Goal: Task Accomplishment & Management: Manage account settings

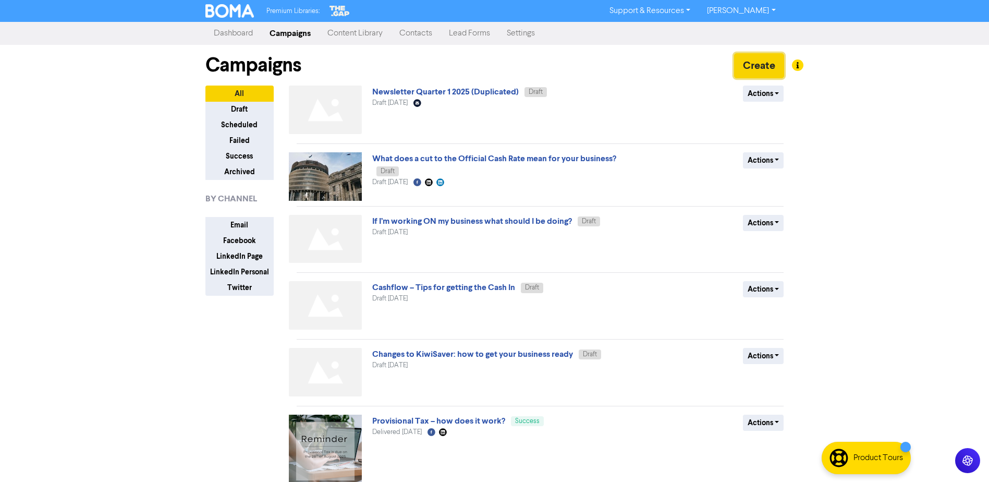
click at [756, 64] on button "Create" at bounding box center [759, 65] width 50 height 25
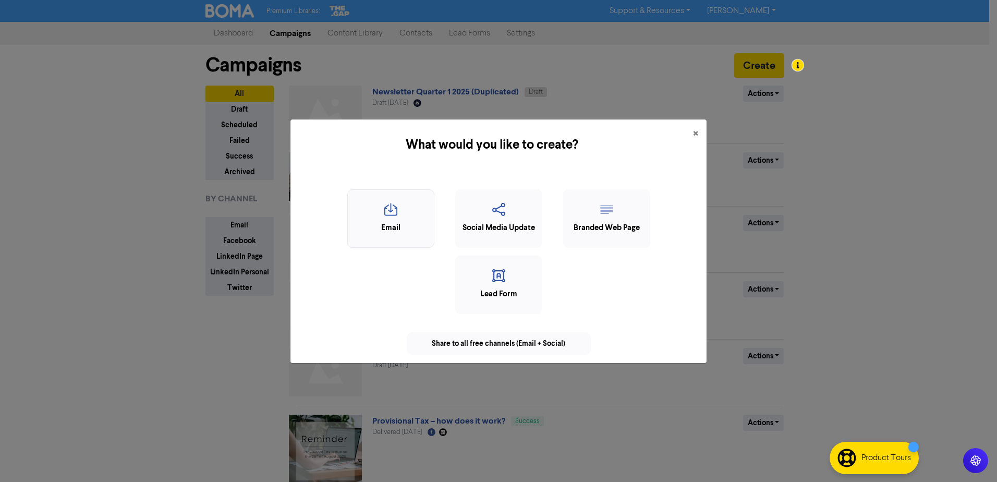
click at [414, 222] on div "Email" at bounding box center [391, 228] width 76 height 12
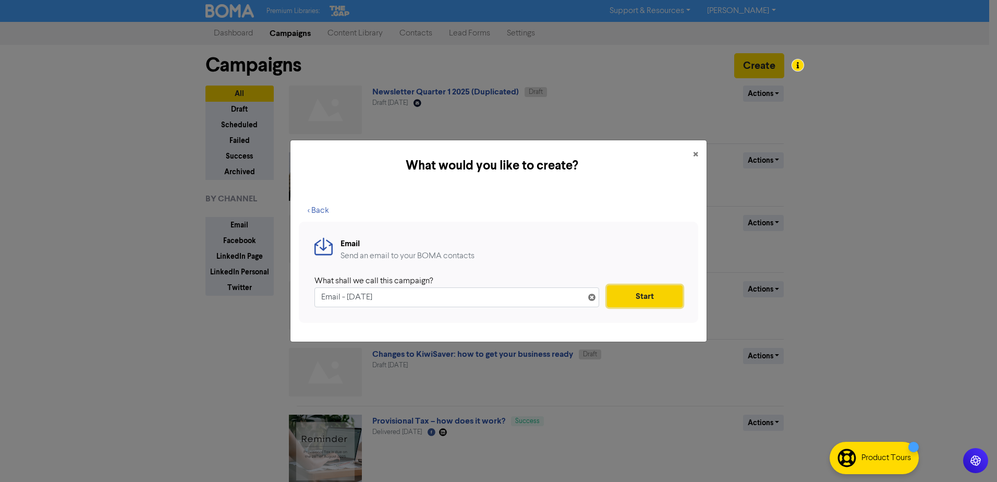
click at [626, 292] on button "Start" at bounding box center [645, 296] width 76 height 22
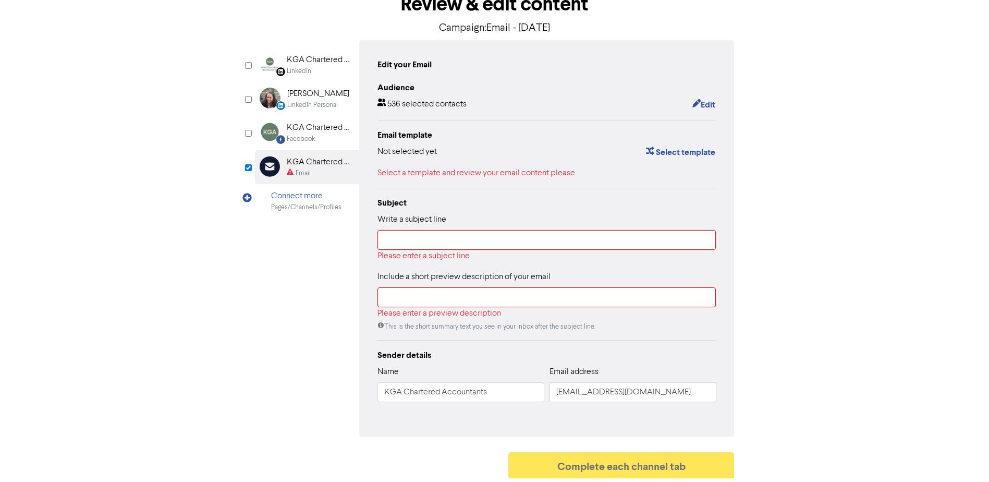
scroll to position [69, 0]
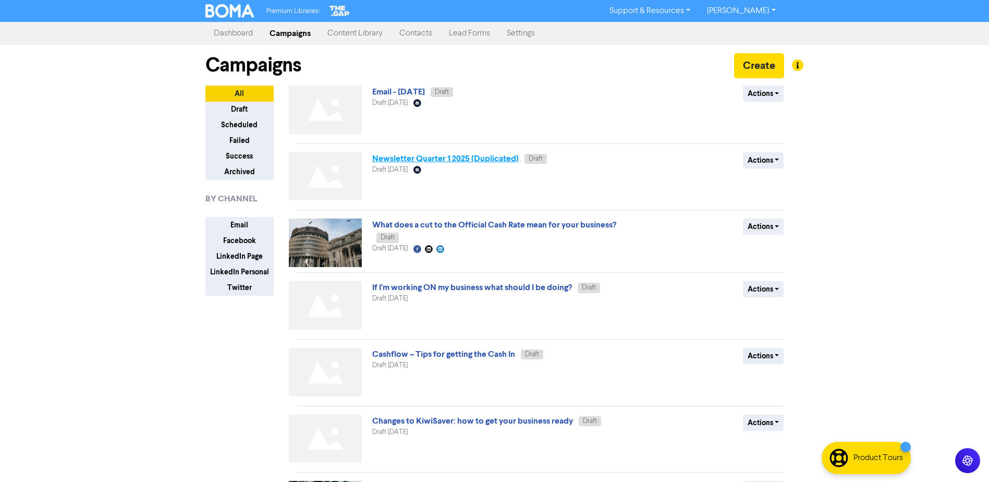
click at [473, 161] on link "Newsletter Quarter 1 2025 (Duplicated)" at bounding box center [445, 158] width 146 height 10
click at [768, 161] on button "Actions" at bounding box center [763, 160] width 41 height 16
click at [933, 241] on div "Premium Libraries: Support & Resources Video Tutorials FAQ & Guides Marketing E…" at bounding box center [494, 241] width 989 height 482
click at [497, 157] on link "Newsletter Quarter 1 2025 (Duplicated)" at bounding box center [445, 158] width 146 height 10
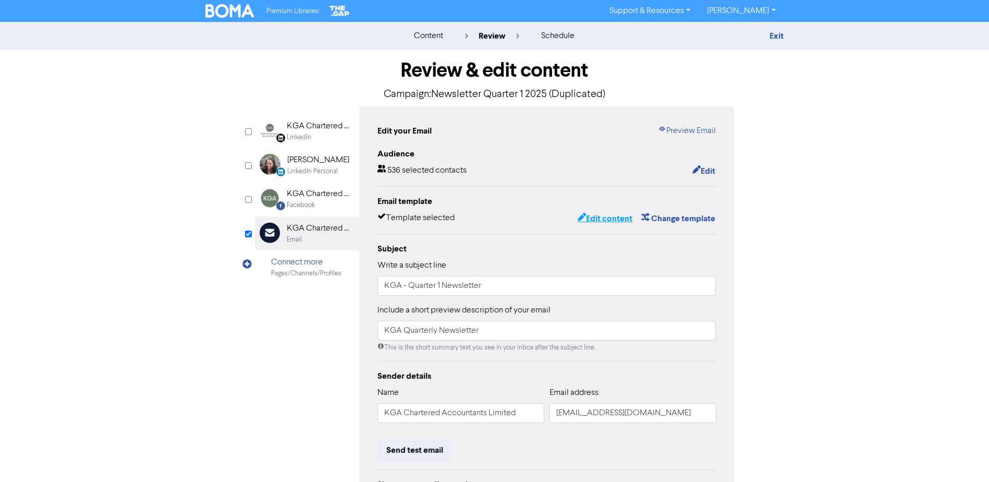
click at [614, 213] on button "Edit content" at bounding box center [605, 219] width 56 height 14
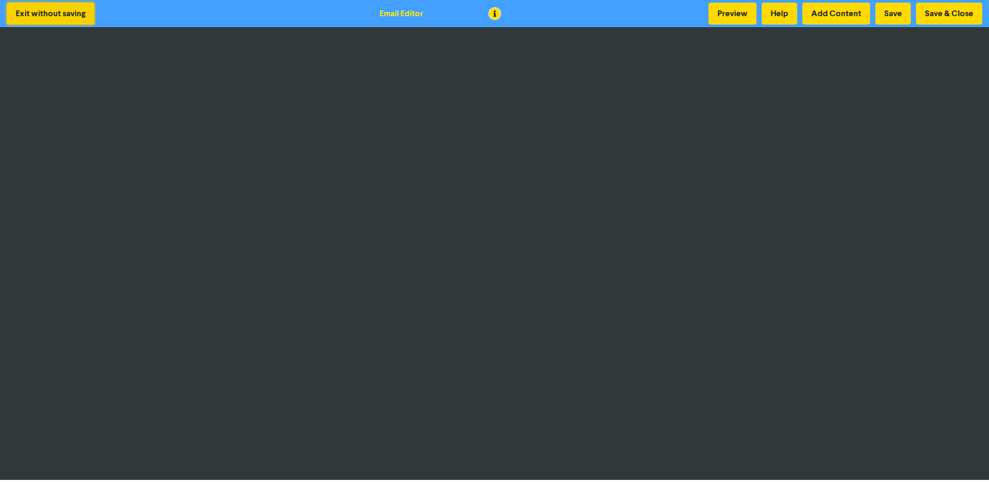
click at [43, 10] on button "Exit without saving" at bounding box center [51, 14] width 88 height 22
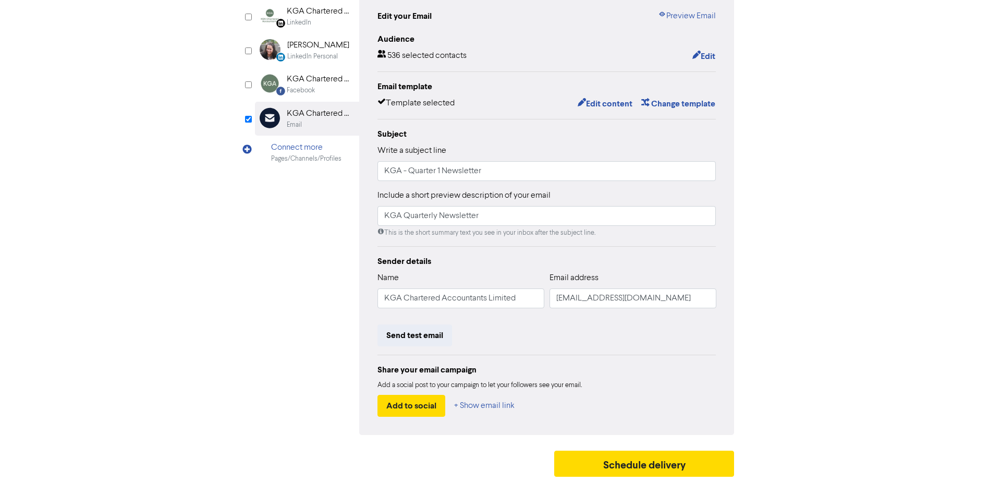
scroll to position [116, 0]
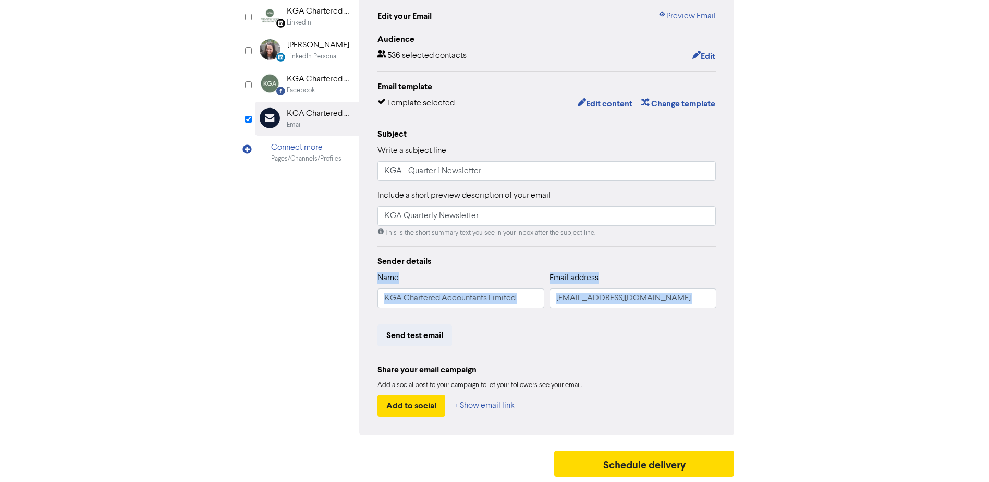
drag, startPoint x: 649, startPoint y: 248, endPoint x: 357, endPoint y: 327, distance: 302.7
click at [357, 327] on div "LinkedIn Page Created with Sketch. KGA Chartered Accountants LinkedIn LinkedIn …" at bounding box center [495, 213] width 480 height 443
drag, startPoint x: 357, startPoint y: 327, endPoint x: 509, endPoint y: 331, distance: 152.3
click at [509, 331] on div "Send test email" at bounding box center [546, 335] width 339 height 22
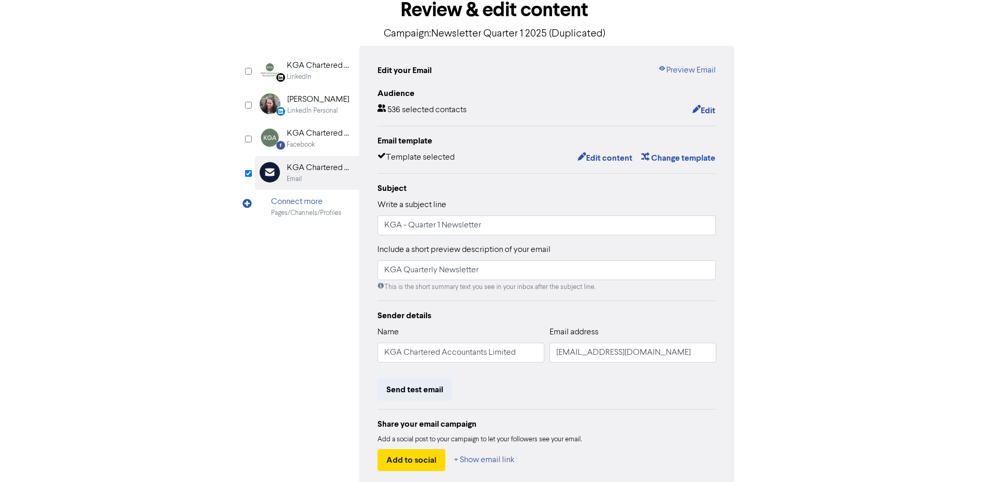
scroll to position [0, 0]
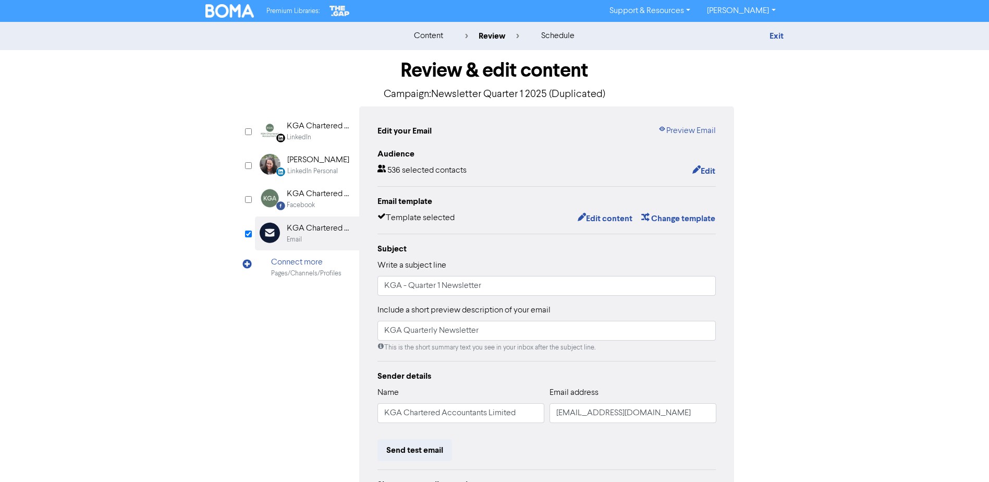
click at [239, 13] on img at bounding box center [229, 11] width 49 height 14
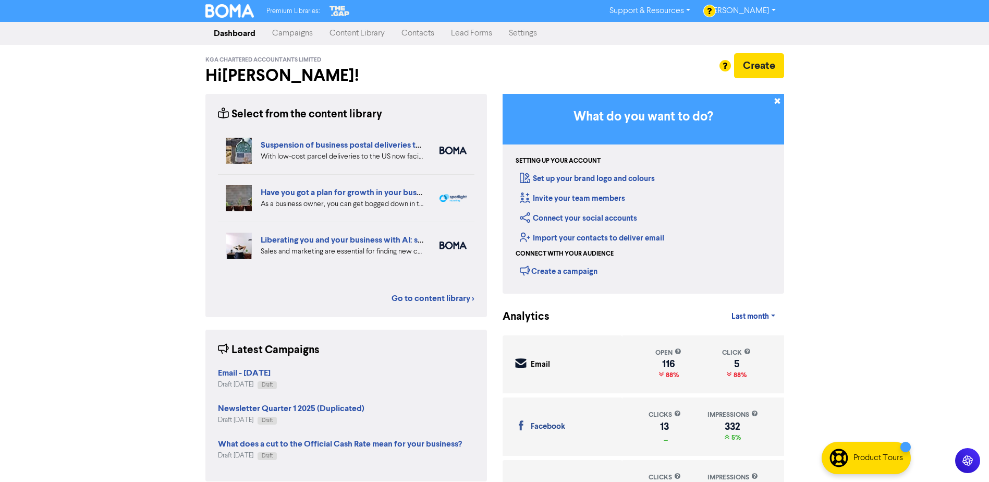
click at [292, 36] on link "Campaigns" at bounding box center [292, 33] width 57 height 21
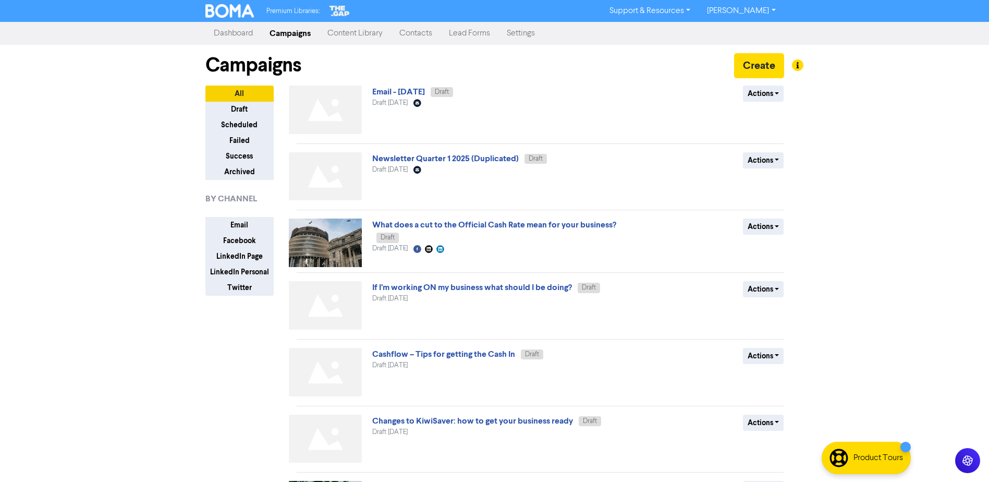
click at [354, 30] on link "Content Library" at bounding box center [355, 33] width 72 height 21
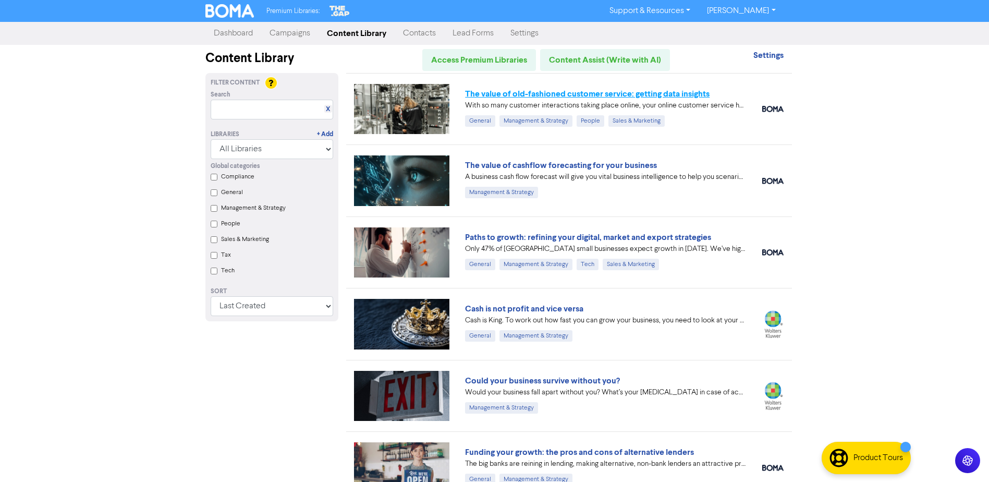
click at [585, 94] on link "The value of old-fashioned customer service: getting data insights" at bounding box center [587, 94] width 245 height 10
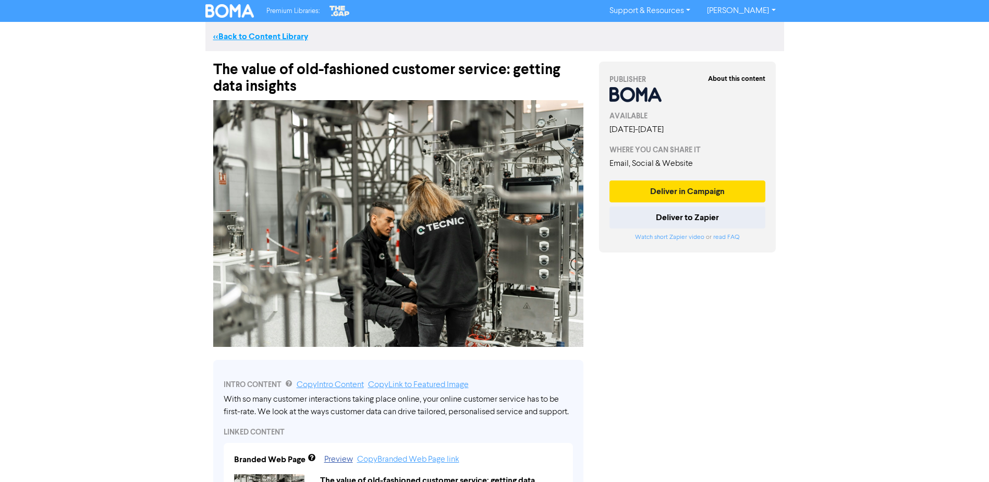
click at [277, 32] on link "<< Back to Content Library" at bounding box center [260, 36] width 95 height 10
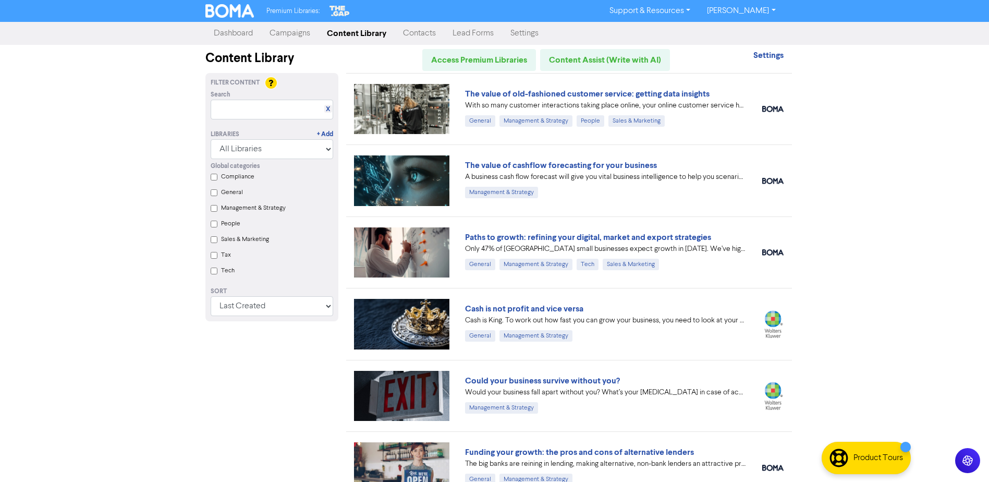
click at [301, 35] on link "Campaigns" at bounding box center [289, 33] width 57 height 21
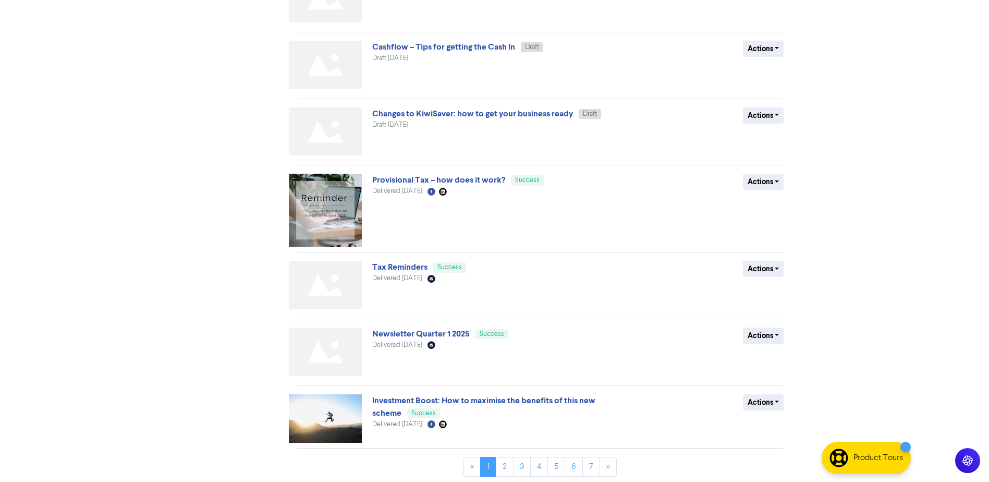
scroll to position [310, 0]
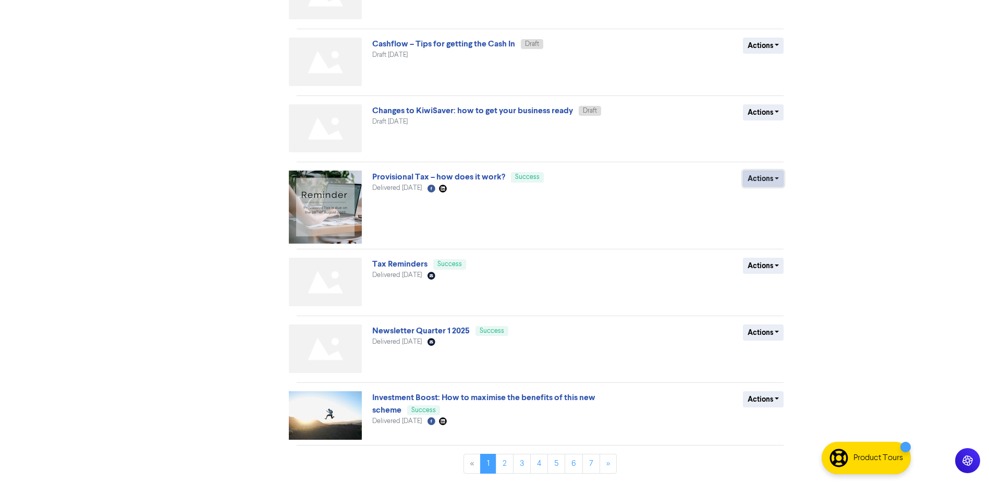
click at [772, 178] on button "Actions" at bounding box center [763, 178] width 41 height 16
click at [484, 175] on link "Provisional Tax – how does it work?" at bounding box center [438, 177] width 133 height 10
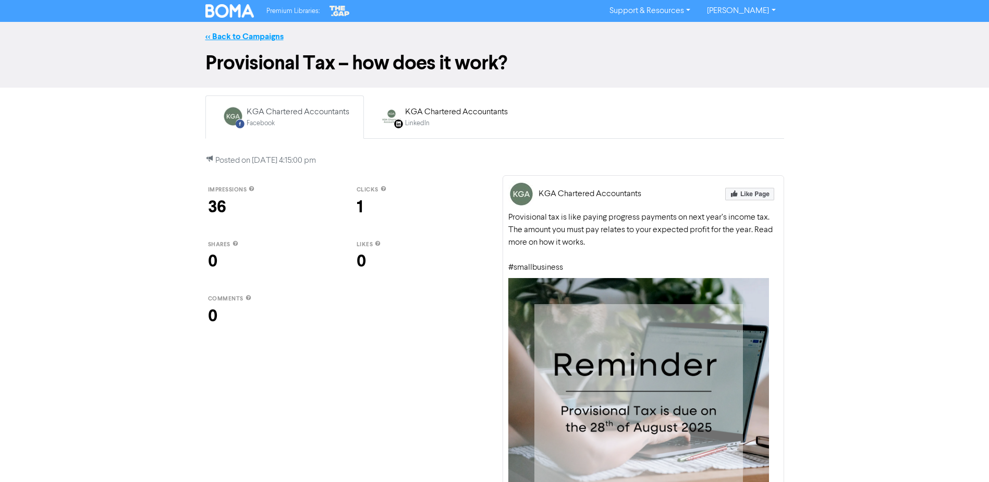
click at [253, 39] on link "<< Back to Campaigns" at bounding box center [244, 36] width 78 height 10
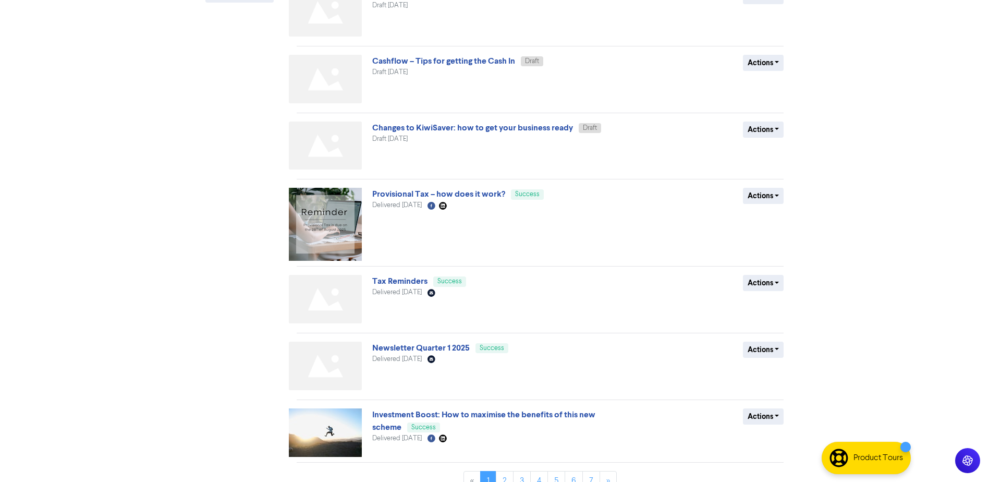
scroll to position [310, 0]
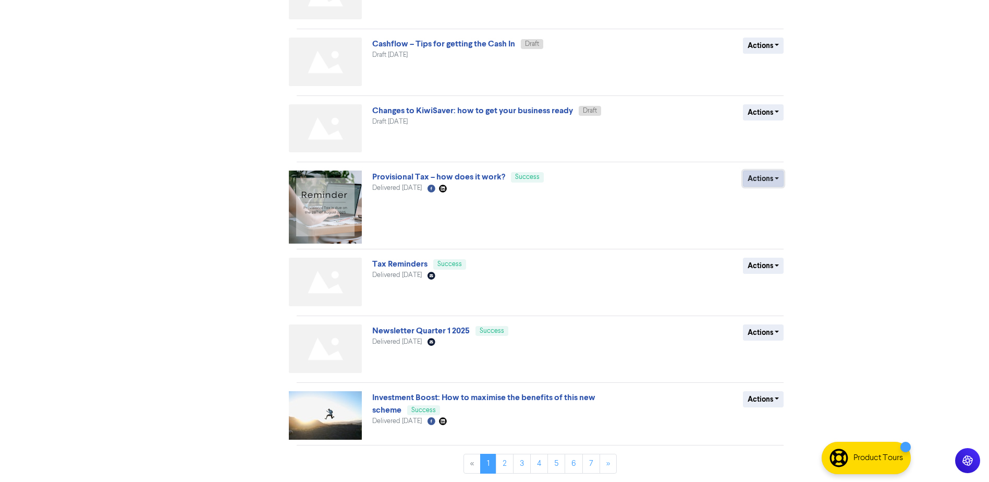
click at [770, 185] on button "Actions" at bounding box center [763, 178] width 41 height 16
click at [768, 203] on button "Duplicate" at bounding box center [784, 200] width 82 height 17
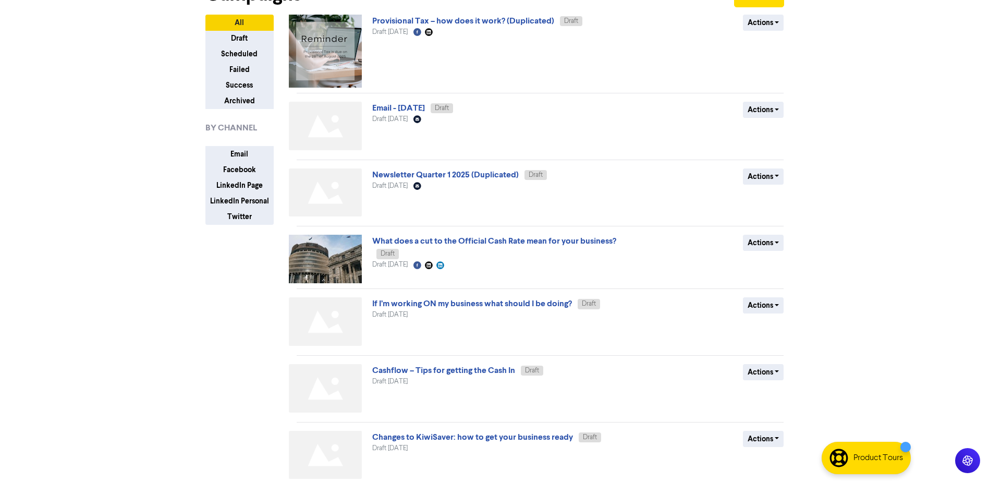
scroll to position [50, 0]
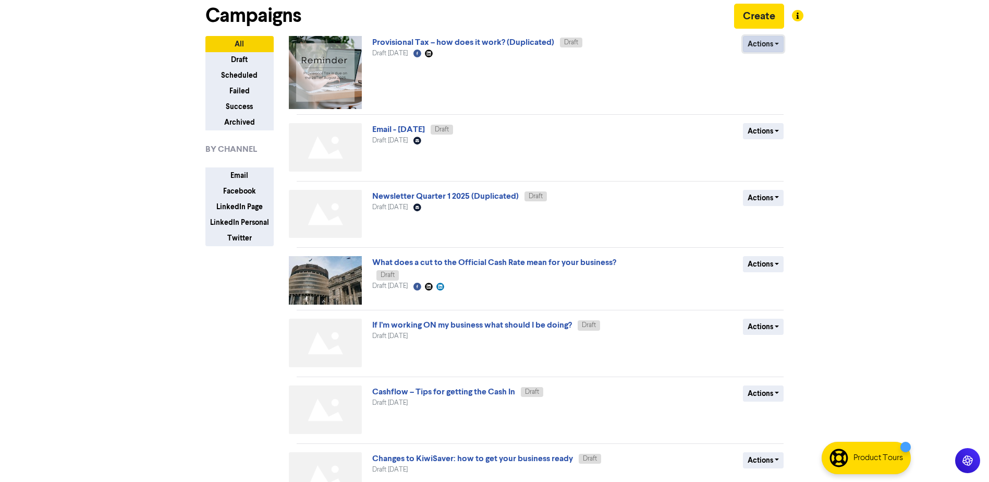
click at [778, 46] on button "Actions" at bounding box center [763, 44] width 41 height 16
click at [545, 41] on link "Provisional Tax – how does it work? (Duplicated)" at bounding box center [463, 42] width 182 height 10
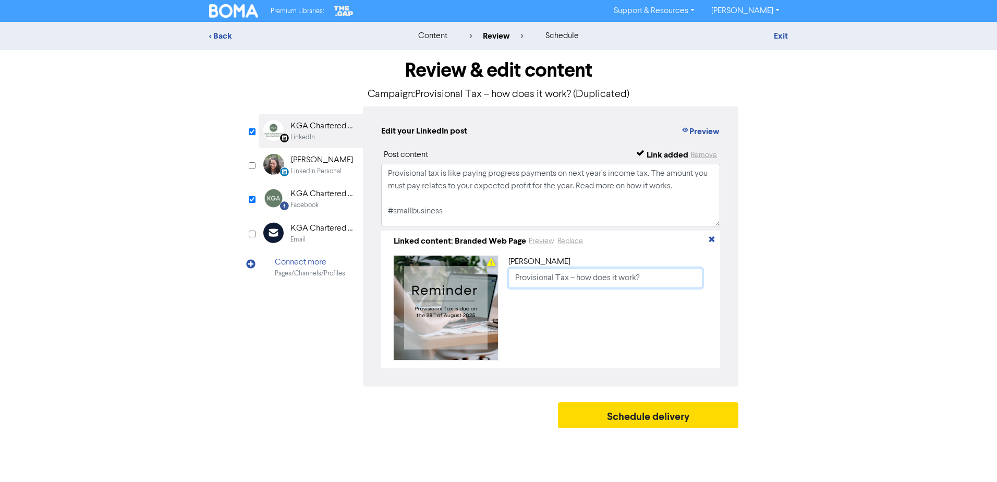
click at [654, 278] on input "Provisional Tax – how does it work?" at bounding box center [605, 278] width 194 height 20
click at [550, 243] on button "Preview" at bounding box center [541, 241] width 27 height 12
click at [624, 425] on button "Schedule delivery" at bounding box center [648, 415] width 180 height 26
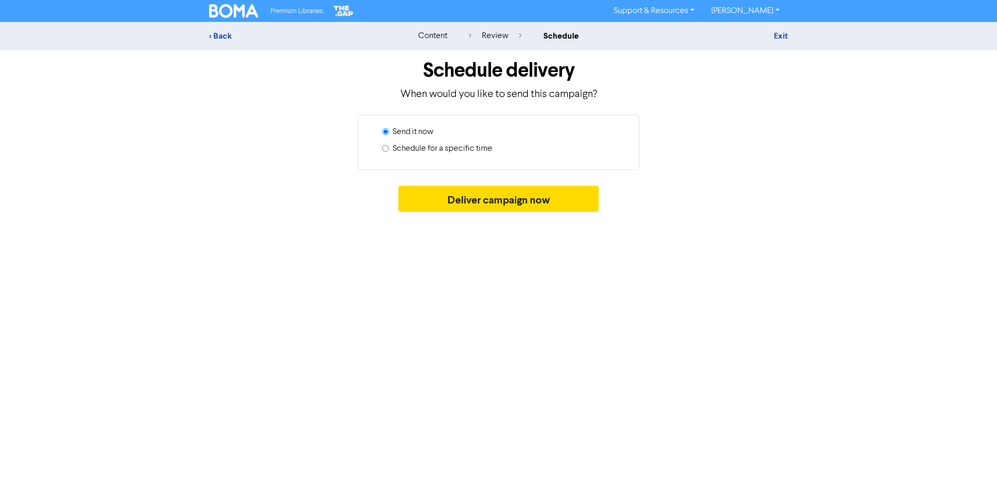
click at [386, 148] on input "Schedule for a specific time" at bounding box center [385, 148] width 7 height 7
radio input "true"
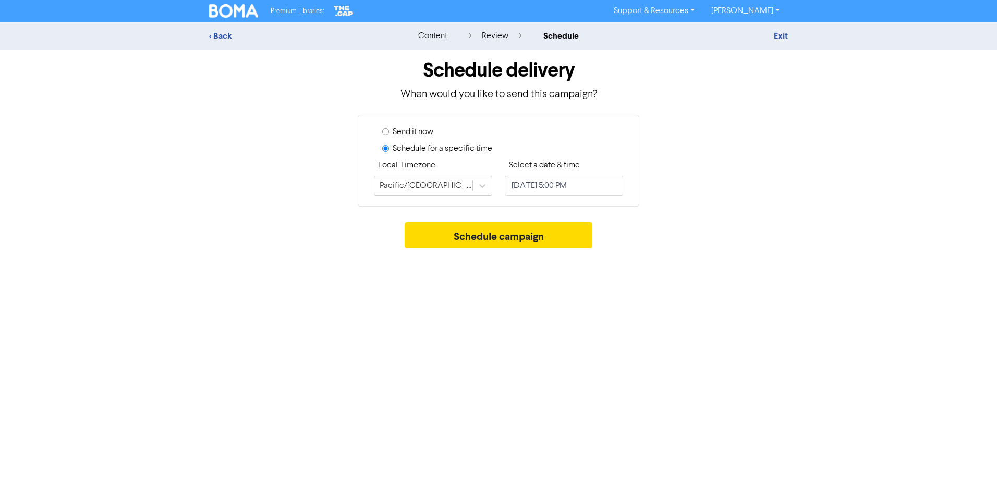
click at [382, 133] on div "Send it now Schedule for a specific time Local Timezone [GEOGRAPHIC_DATA]/[GEOG…" at bounding box center [499, 161] width 282 height 92
click at [387, 131] on input "Send it now" at bounding box center [385, 131] width 7 height 7
radio input "true"
radio input "false"
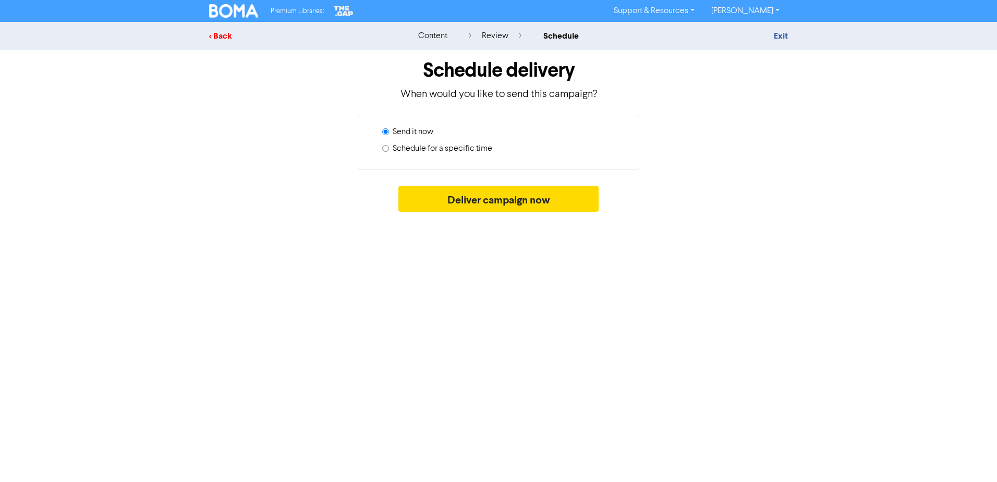
click at [222, 34] on div "< Back" at bounding box center [300, 36] width 182 height 13
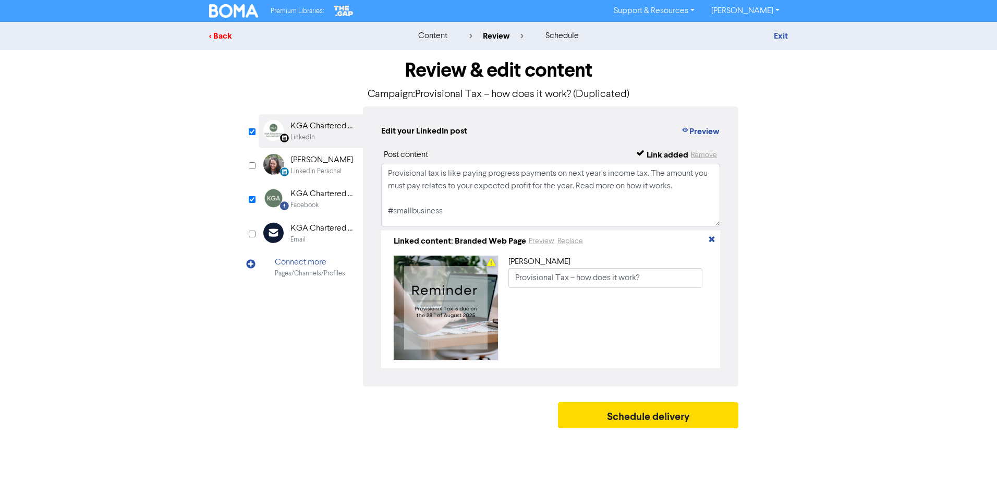
click at [214, 34] on div "< Back" at bounding box center [300, 36] width 182 height 13
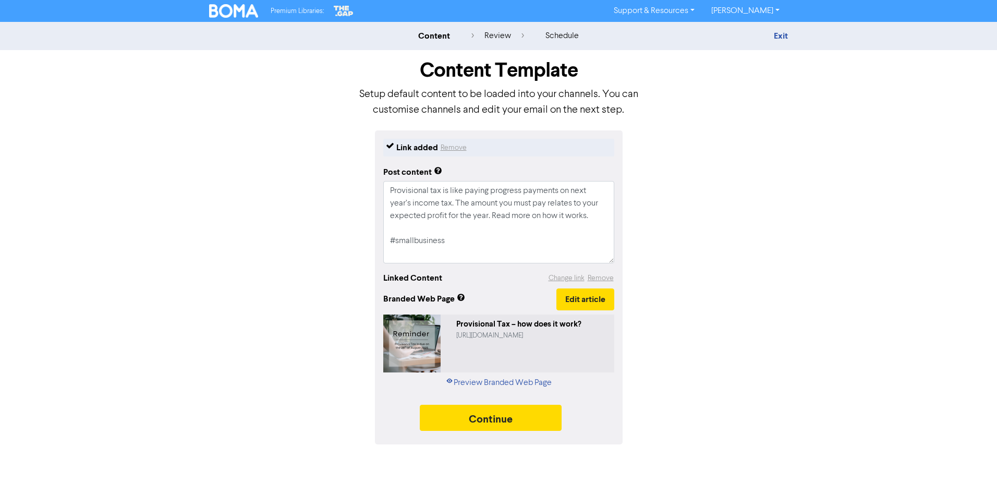
click at [442, 38] on div "content" at bounding box center [434, 36] width 32 height 13
click at [778, 33] on link "Exit" at bounding box center [781, 36] width 14 height 10
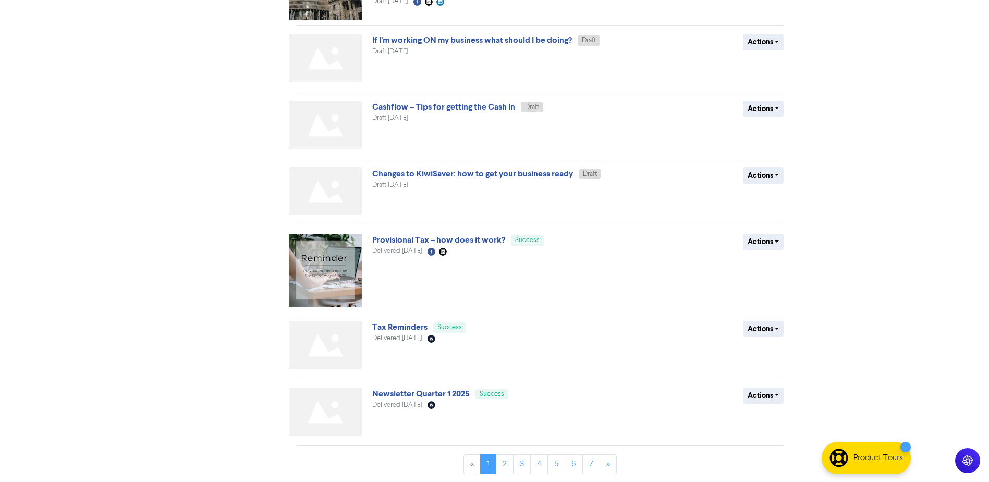
scroll to position [335, 0]
click at [444, 393] on link "Newsletter Quarter 1 2025" at bounding box center [420, 393] width 97 height 10
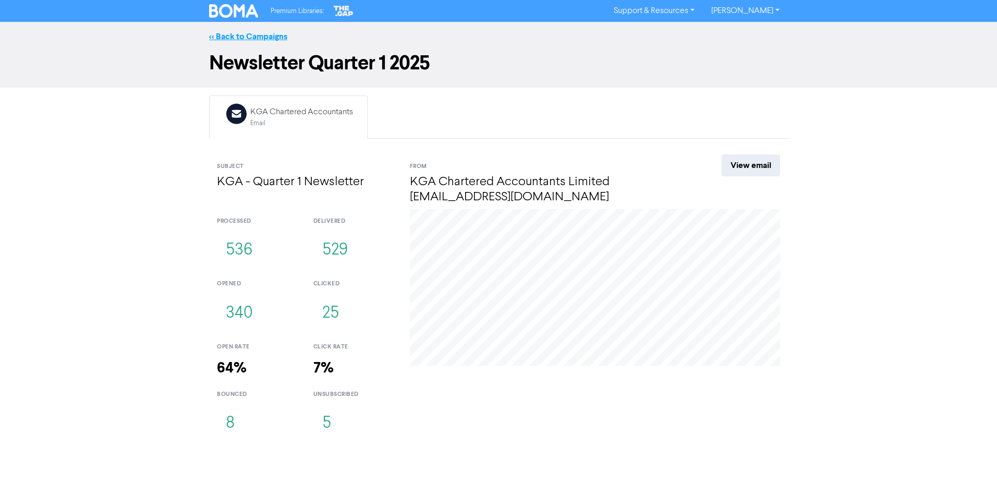
click at [230, 40] on link "<< Back to Campaigns" at bounding box center [248, 36] width 78 height 10
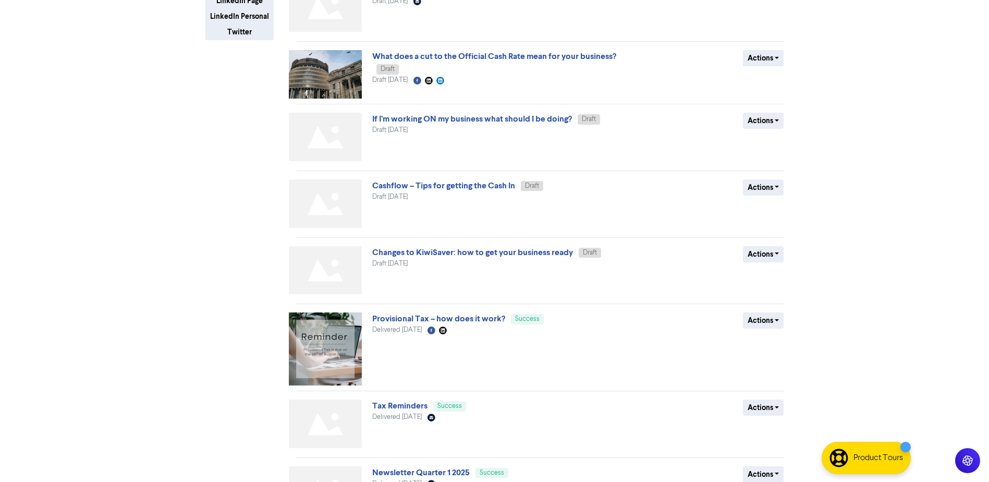
scroll to position [335, 0]
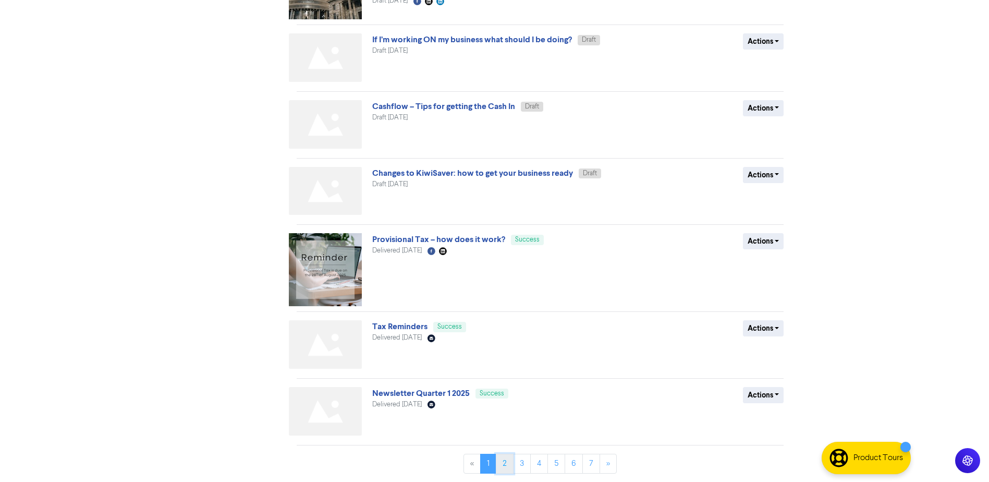
click at [499, 460] on link "2" at bounding box center [505, 464] width 18 height 20
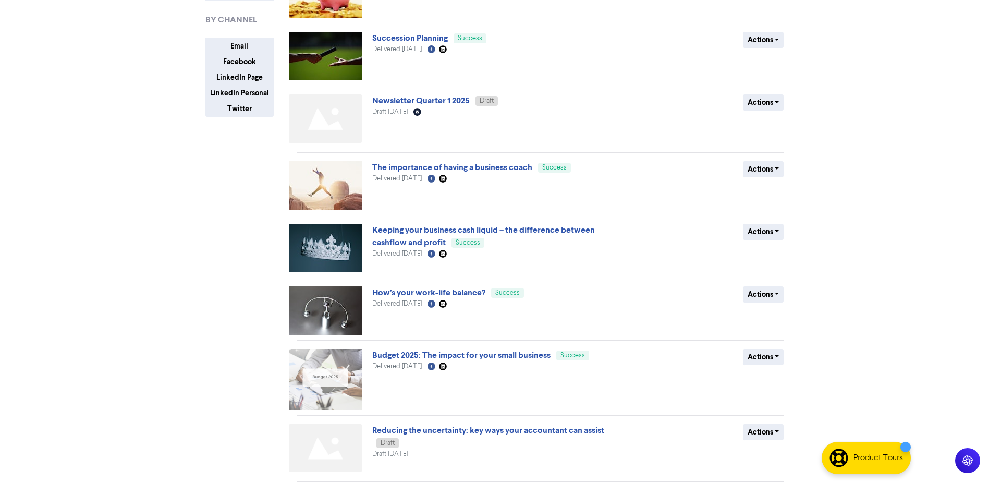
scroll to position [282, 0]
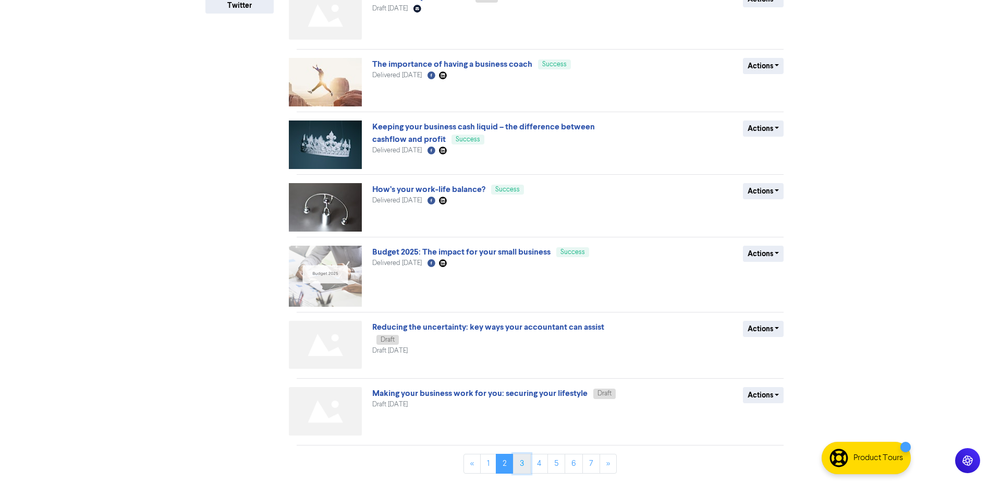
click at [524, 467] on link "3" at bounding box center [522, 464] width 18 height 20
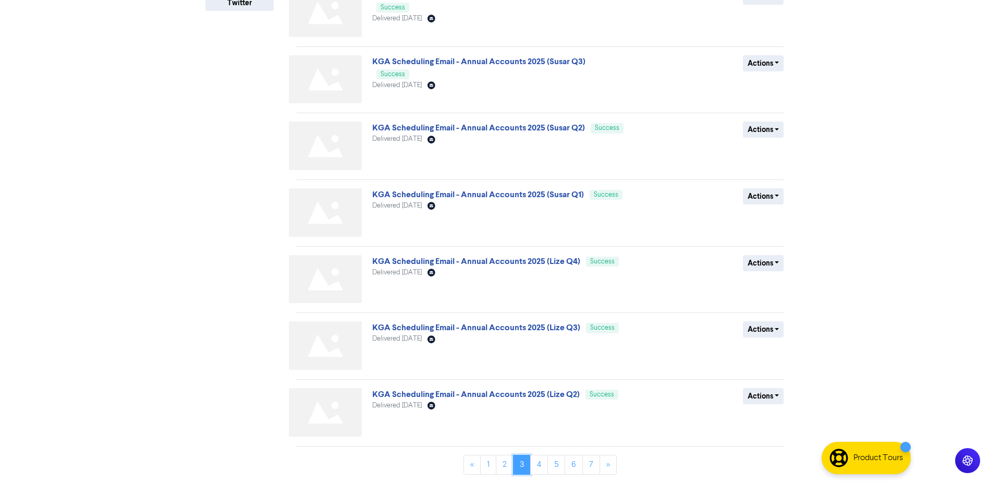
scroll to position [286, 0]
click at [539, 469] on link "4" at bounding box center [539, 464] width 18 height 20
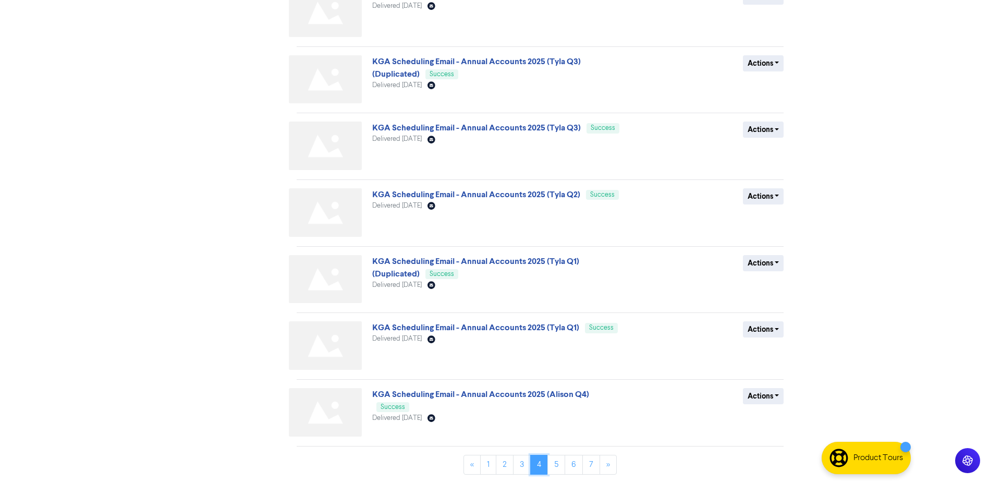
scroll to position [298, 0]
click at [555, 467] on link "5" at bounding box center [556, 464] width 18 height 20
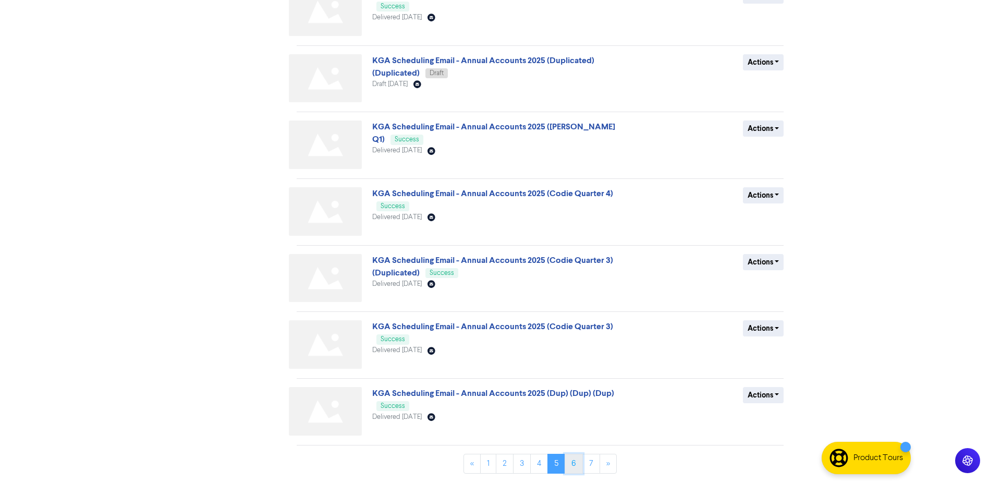
click at [578, 469] on link "6" at bounding box center [574, 464] width 18 height 20
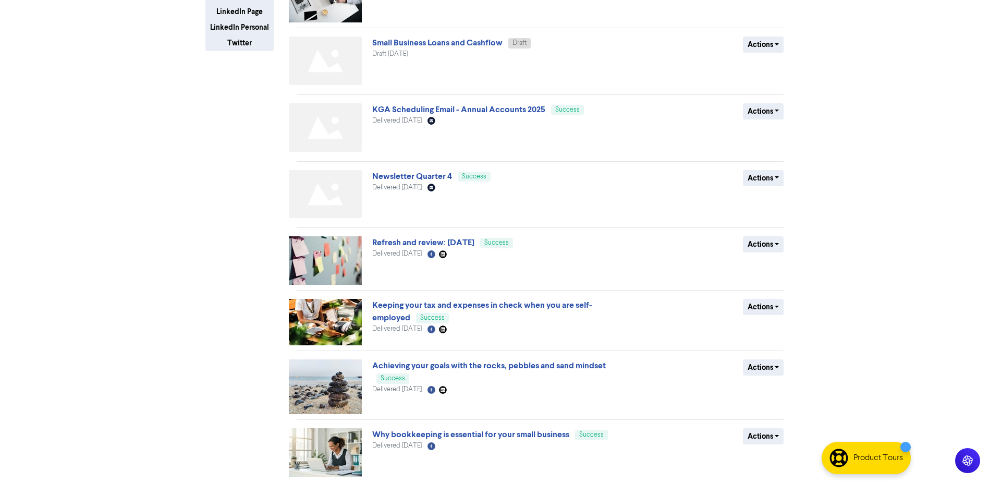
scroll to position [282, 0]
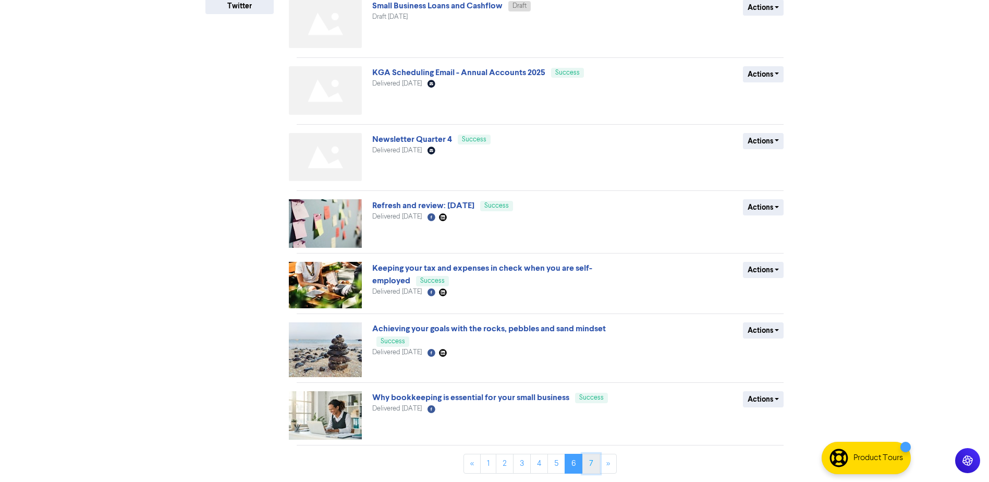
click at [590, 465] on link "7" at bounding box center [591, 464] width 18 height 20
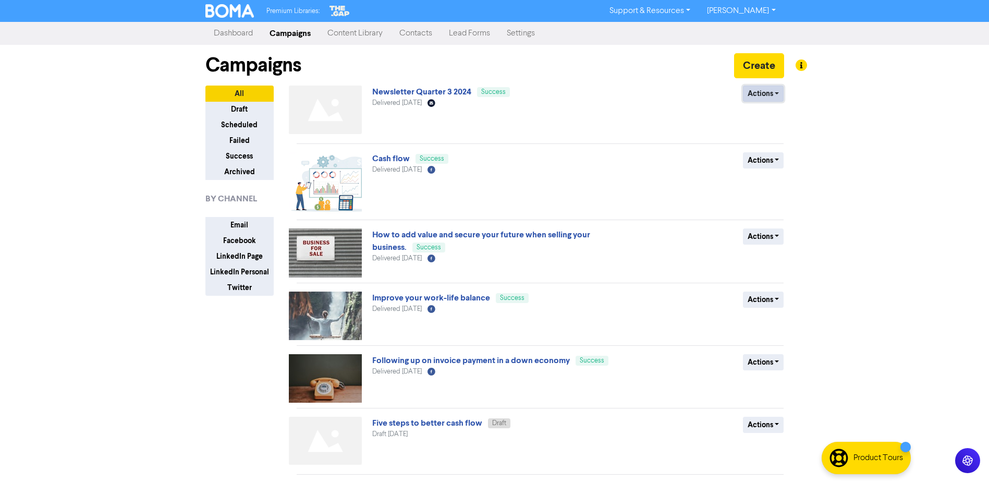
click at [772, 94] on button "Actions" at bounding box center [763, 94] width 41 height 16
click at [776, 117] on button "Duplicate" at bounding box center [784, 115] width 82 height 17
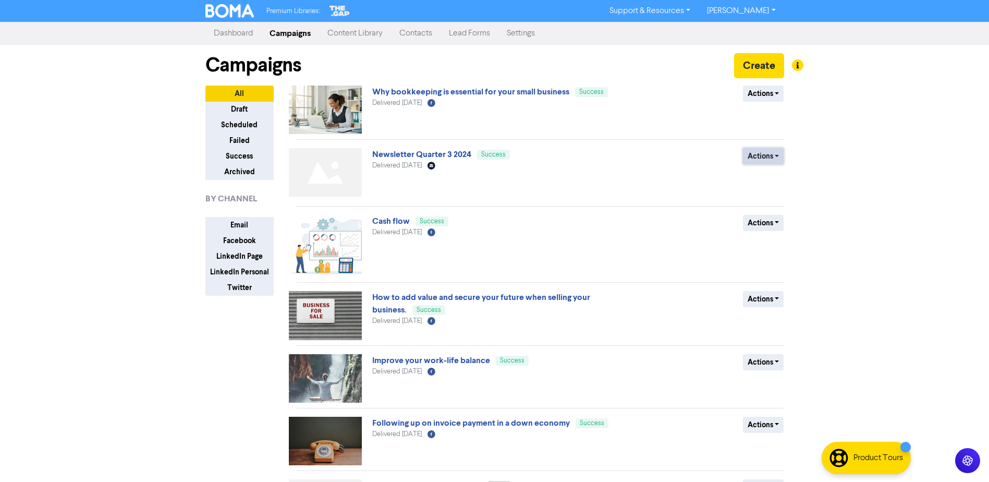
click at [771, 160] on button "Actions" at bounding box center [763, 156] width 41 height 16
click at [693, 168] on div "Actions Duplicate Archive" at bounding box center [708, 174] width 168 height 53
click at [458, 154] on link "Newsletter Quarter 3 2024" at bounding box center [421, 154] width 99 height 10
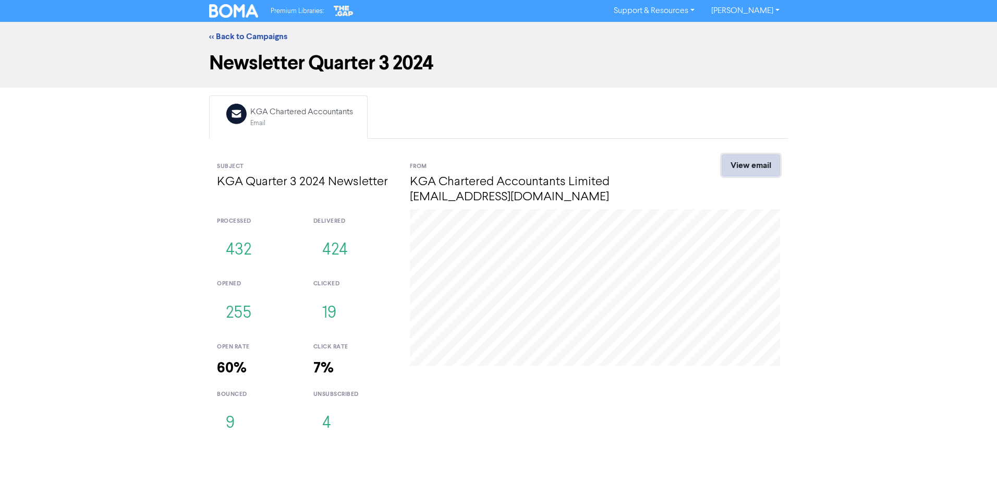
click at [769, 162] on link "View email" at bounding box center [751, 165] width 58 height 22
click at [217, 33] on link "<< Back to Campaigns" at bounding box center [248, 36] width 78 height 10
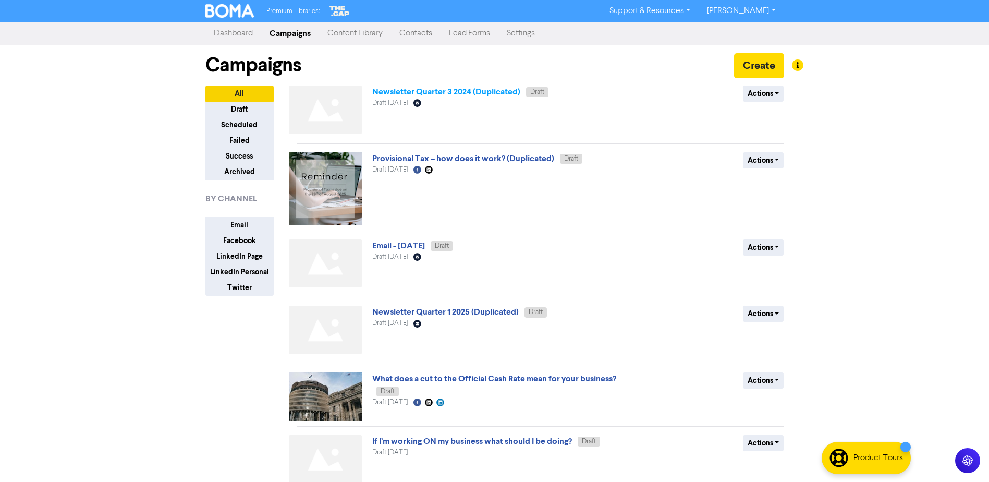
click at [445, 96] on link "Newsletter Quarter 3 2024 (Duplicated)" at bounding box center [446, 92] width 148 height 10
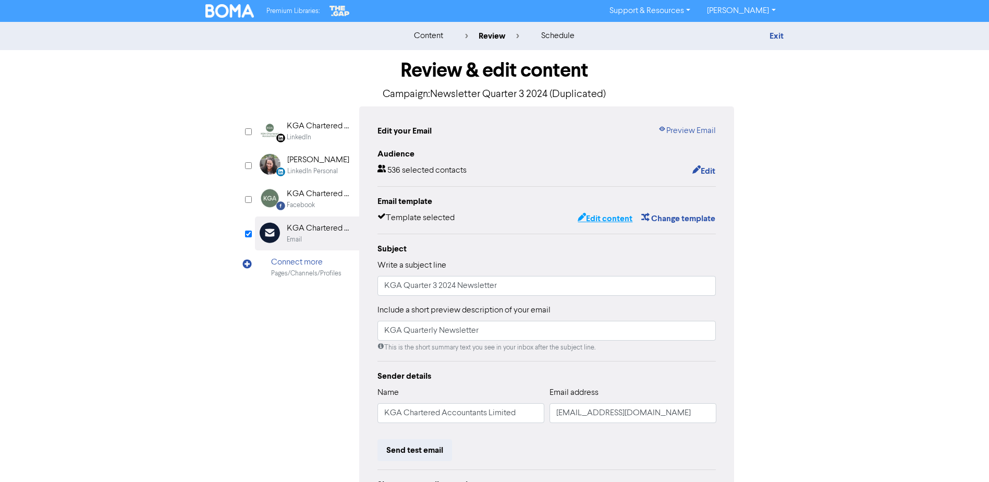
click at [621, 223] on button "Edit content" at bounding box center [605, 219] width 56 height 14
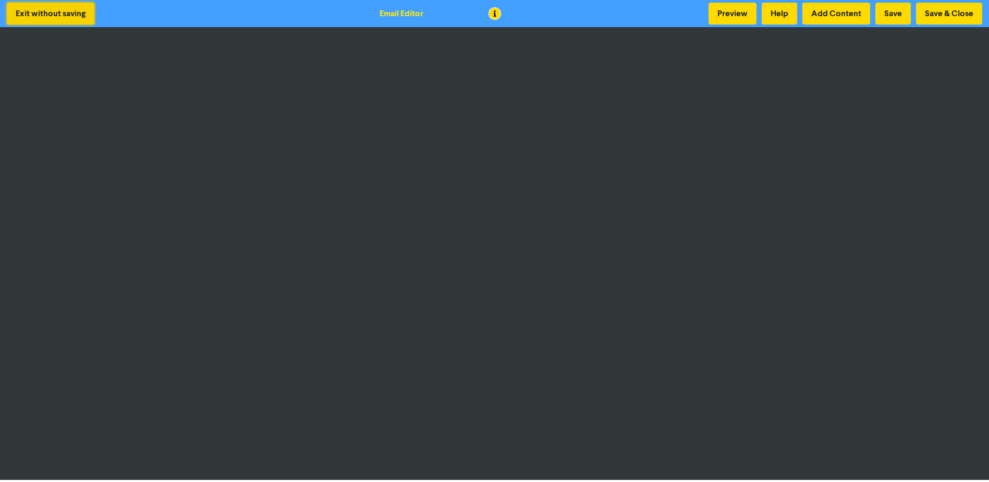
click at [63, 15] on button "Exit without saving" at bounding box center [51, 14] width 88 height 22
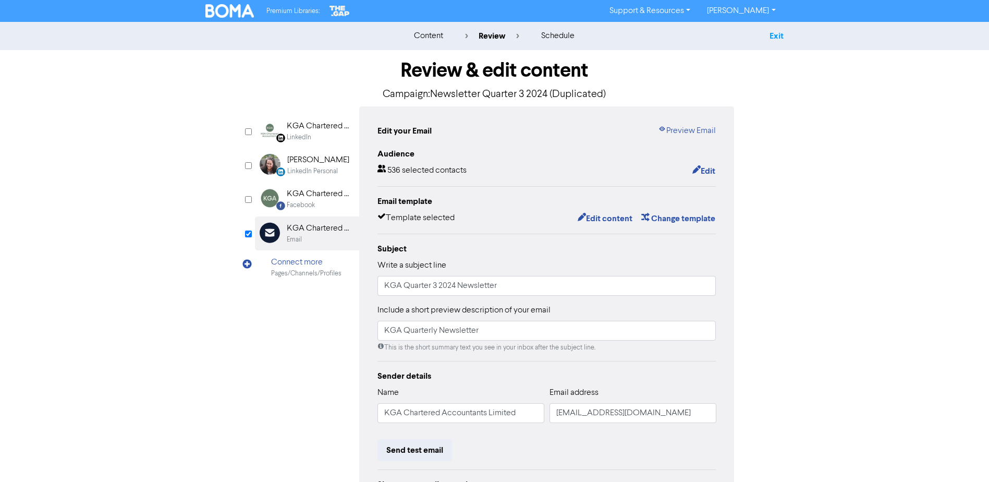
click at [770, 36] on link "Exit" at bounding box center [777, 36] width 14 height 10
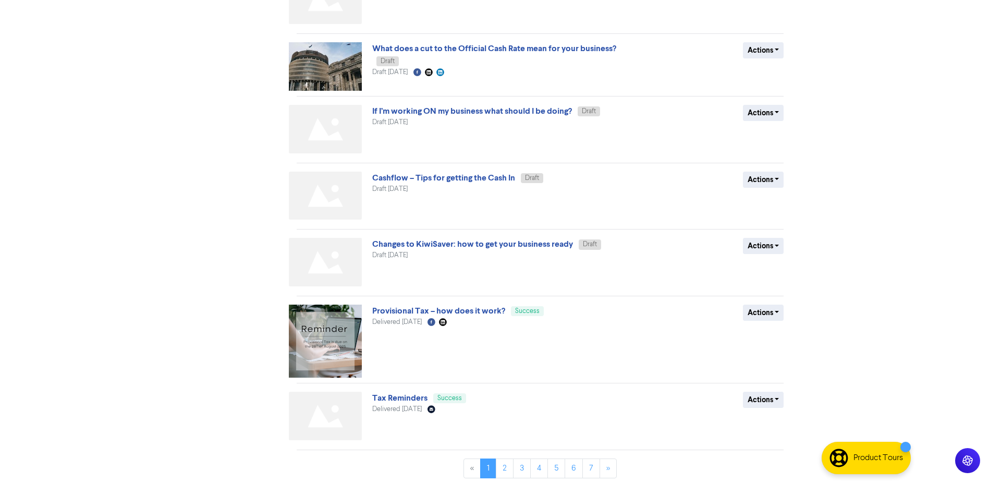
scroll to position [335, 0]
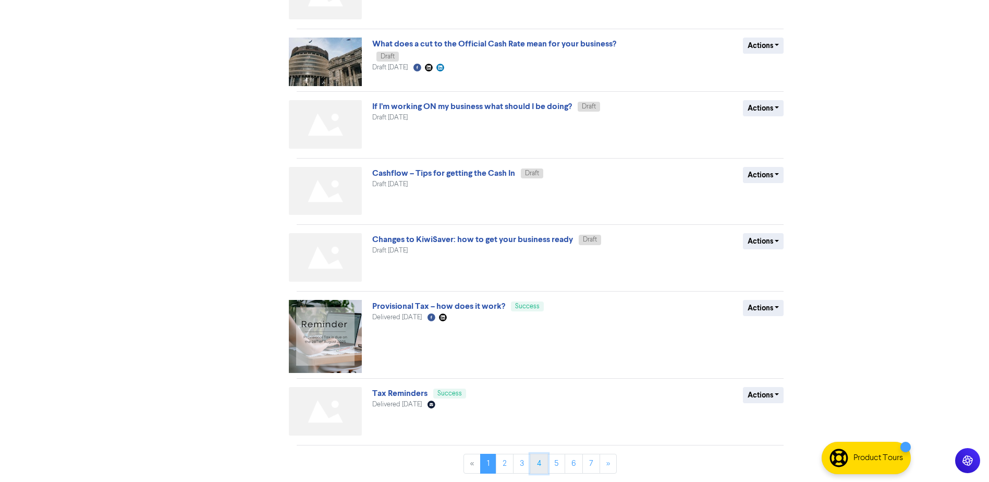
click at [543, 469] on link "4" at bounding box center [539, 464] width 18 height 20
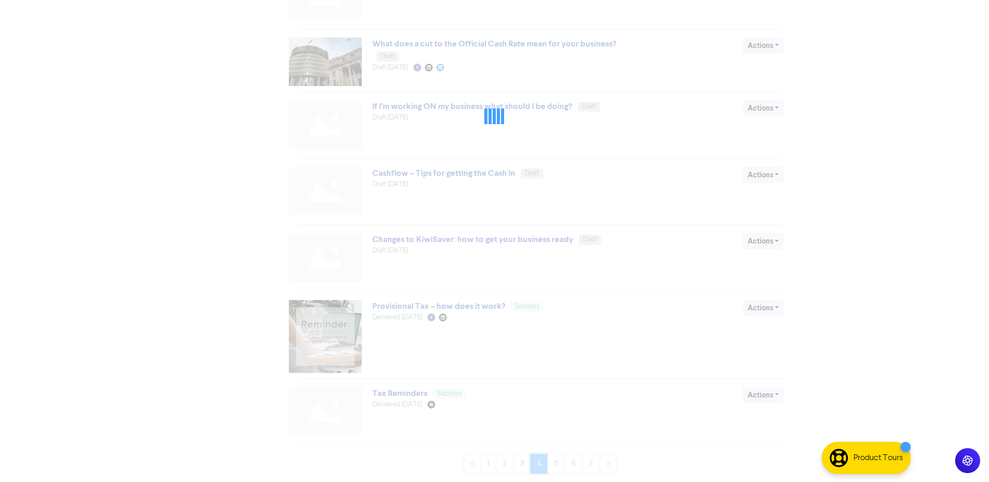
scroll to position [0, 0]
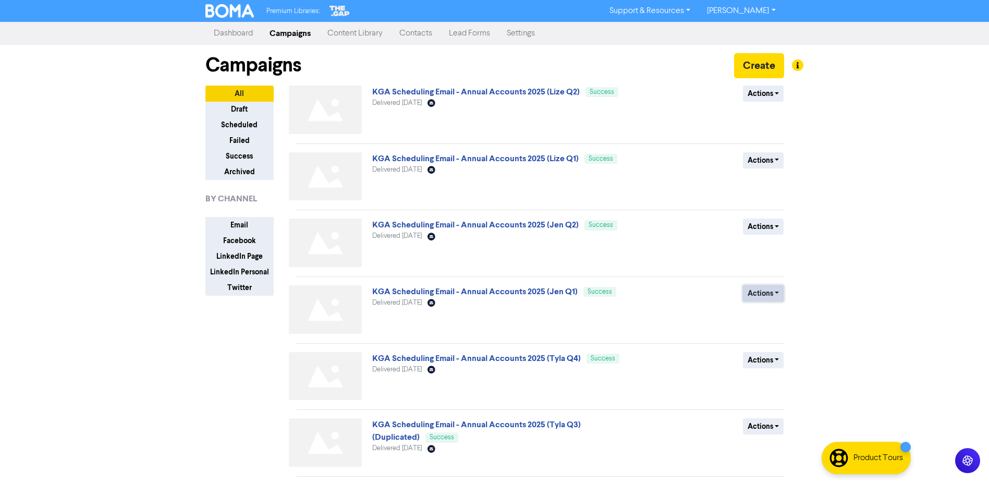
click at [749, 294] on button "Actions" at bounding box center [763, 293] width 41 height 16
click at [530, 290] on link "KGA Scheduling Email - Annual Accounts 2025 (Jen Q1)" at bounding box center [474, 291] width 205 height 10
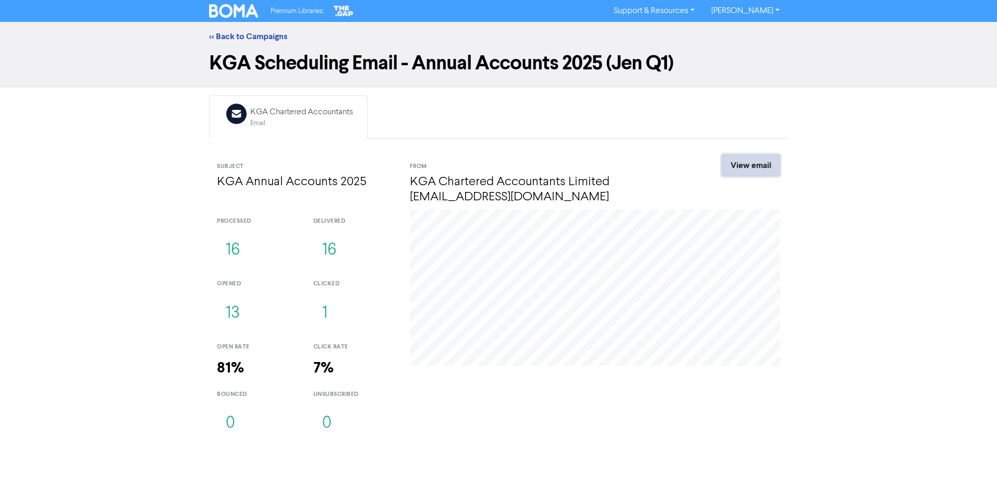
click at [749, 168] on link "View email" at bounding box center [751, 165] width 58 height 22
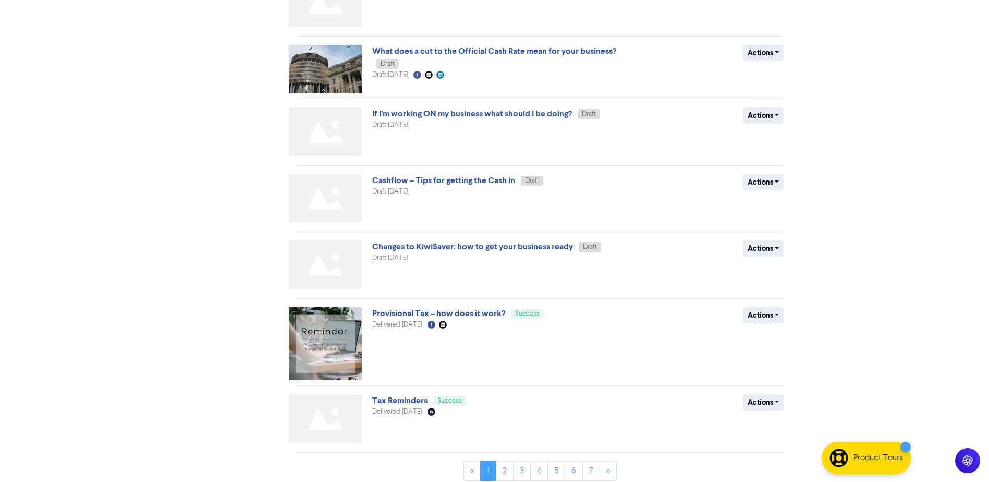
scroll to position [335, 0]
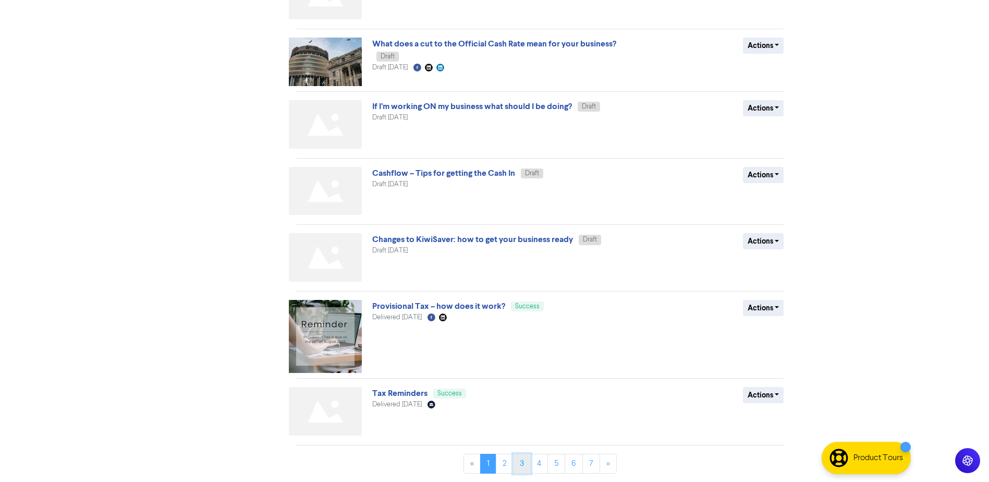
click at [524, 460] on link "3" at bounding box center [522, 464] width 18 height 20
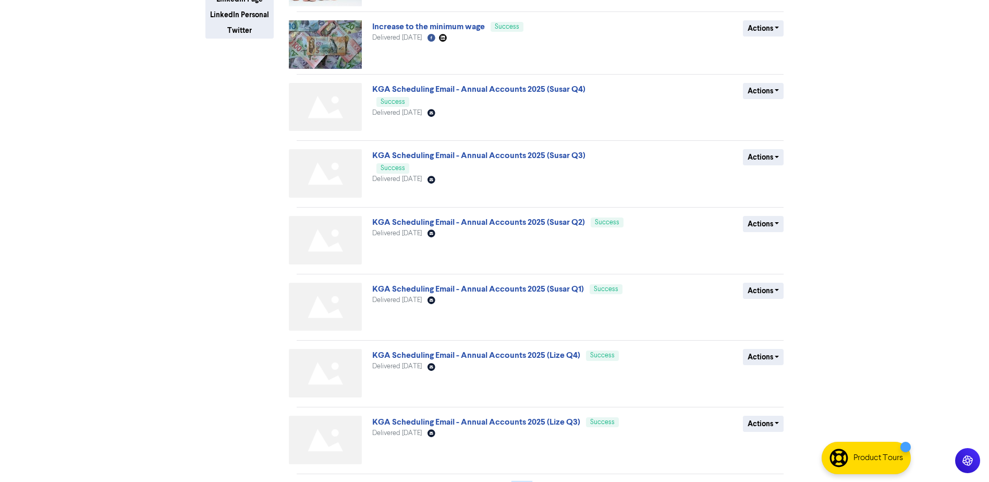
scroll to position [261, 0]
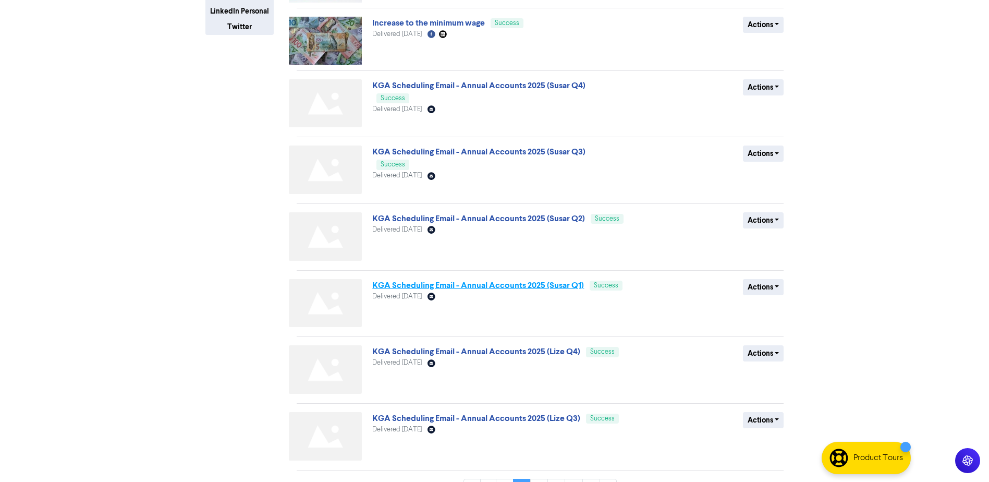
click at [542, 284] on link "KGA Scheduling Email - Annual Accounts 2025 (Susar Q1)" at bounding box center [478, 285] width 212 height 10
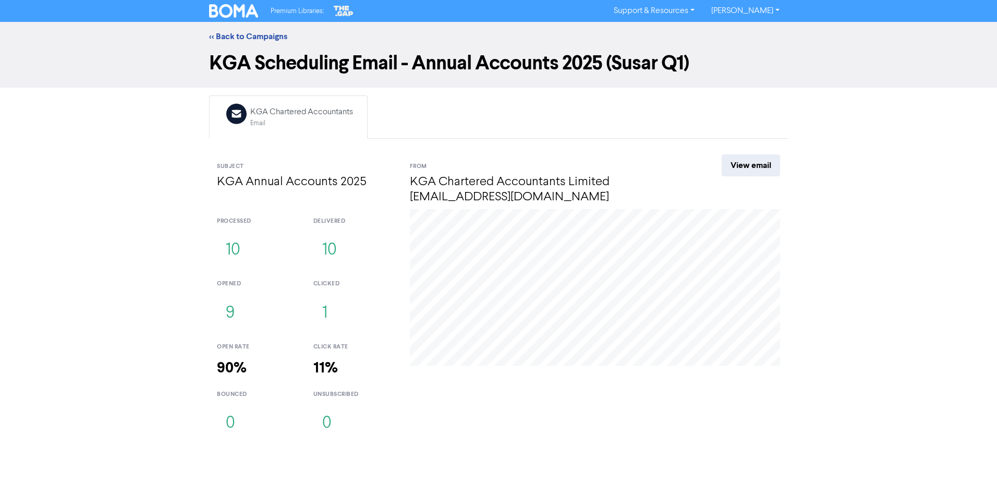
click at [746, 153] on div "Email Created with Sketch. KGA Chartered Accountants Email Subject KGA Annual A…" at bounding box center [498, 269] width 594 height 349
click at [741, 161] on link "View email" at bounding box center [751, 165] width 58 height 22
click at [214, 34] on link "<< Back to Campaigns" at bounding box center [248, 36] width 78 height 10
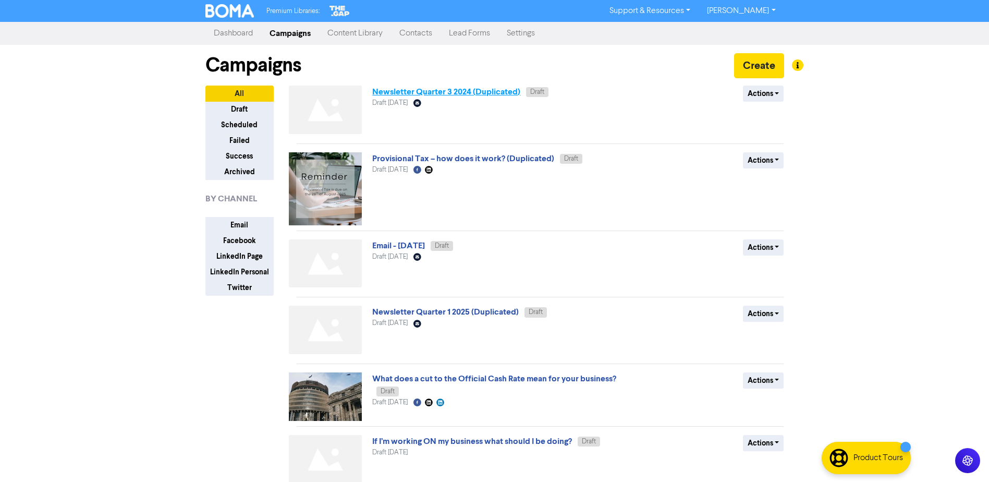
click at [486, 91] on link "Newsletter Quarter 3 2024 (Duplicated)" at bounding box center [446, 92] width 148 height 10
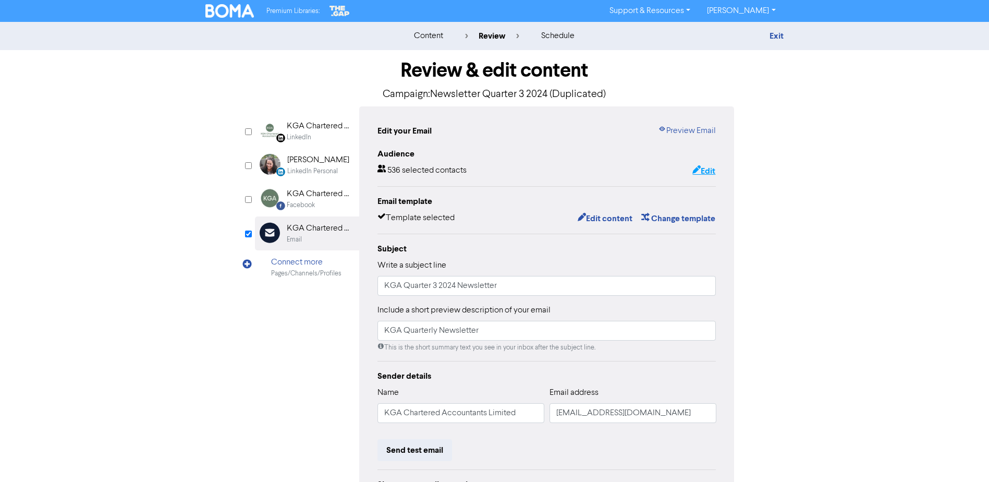
click at [699, 167] on button "Edit" at bounding box center [704, 171] width 24 height 14
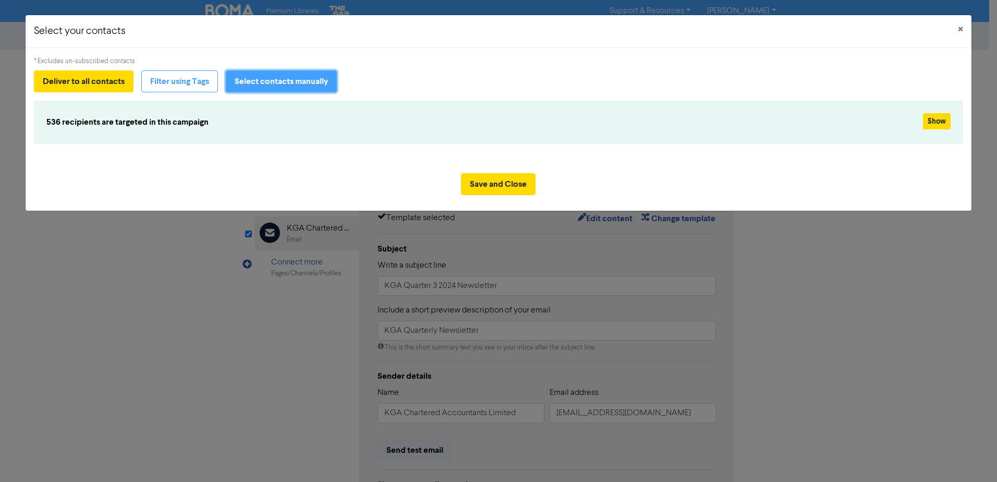
click at [284, 84] on button "Select contacts manually" at bounding box center [281, 81] width 111 height 22
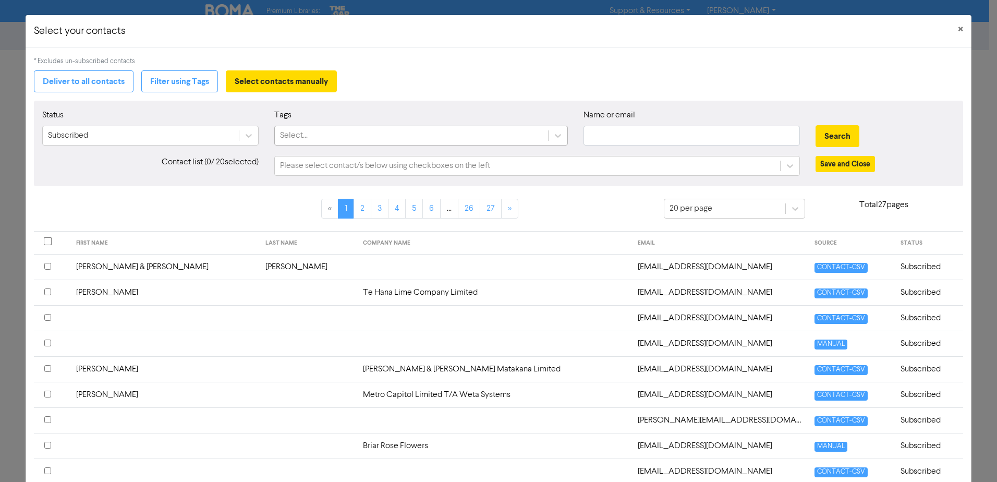
click at [370, 136] on div "Select..." at bounding box center [411, 135] width 273 height 19
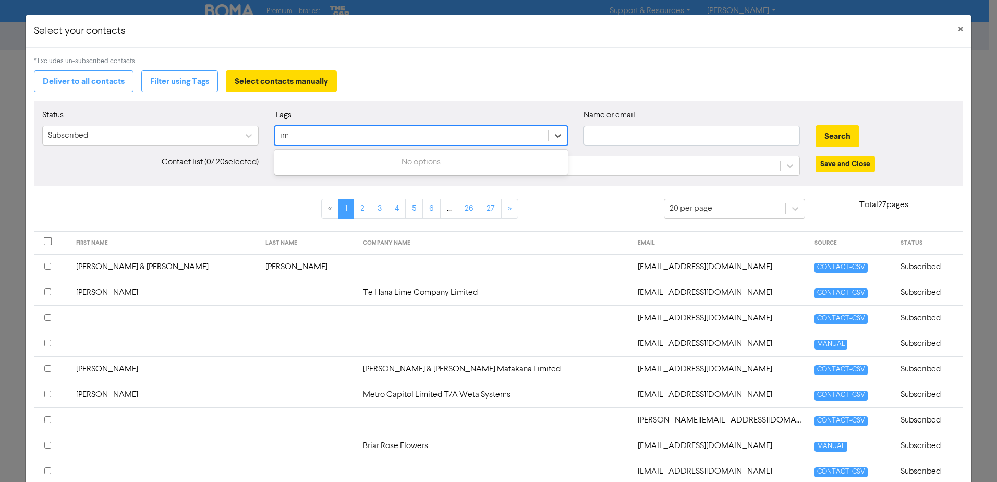
type input "i"
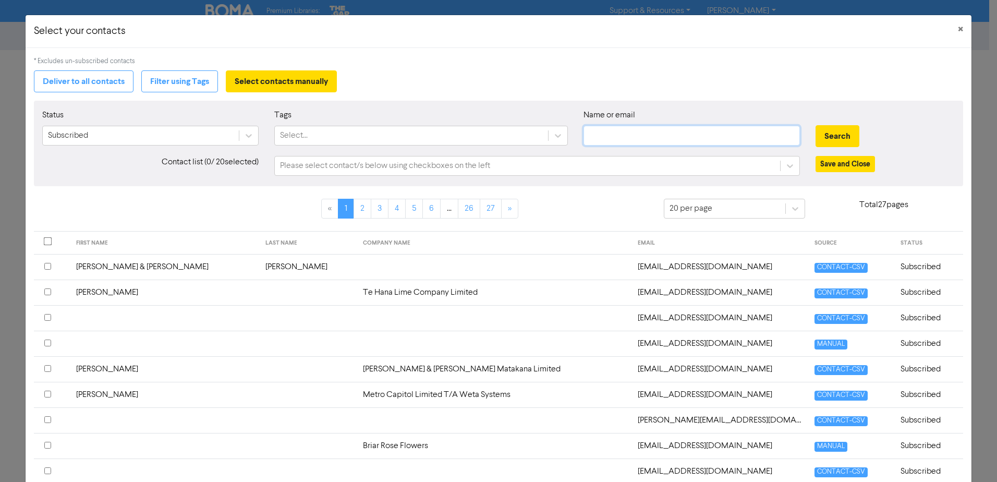
click at [648, 132] on input "text" at bounding box center [691, 136] width 216 height 20
click at [840, 130] on button "Search" at bounding box center [837, 136] width 44 height 22
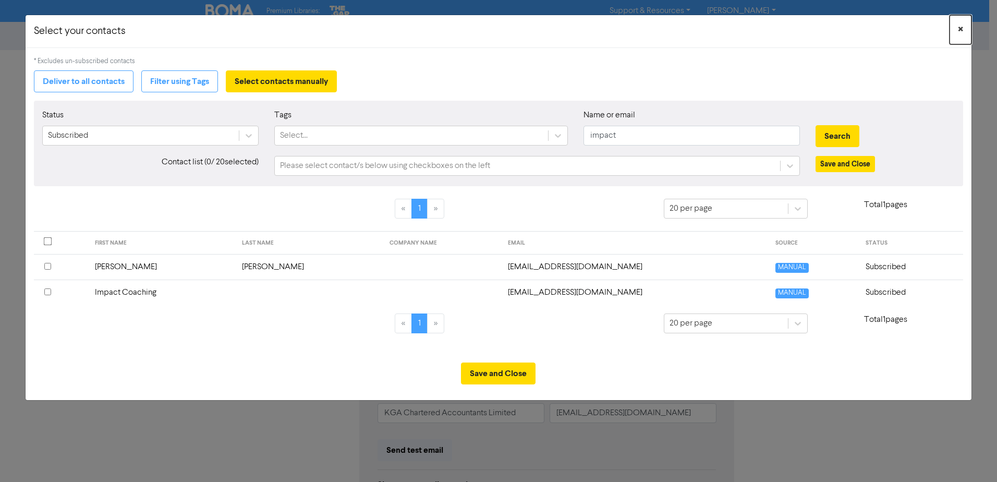
click at [957, 23] on button "×" at bounding box center [960, 29] width 22 height 29
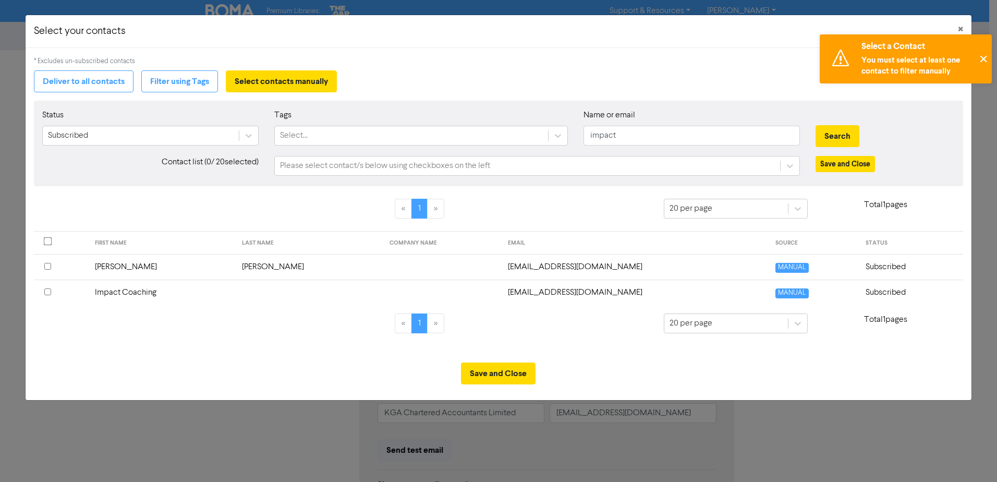
click at [982, 58] on button "✕" at bounding box center [982, 58] width 17 height 49
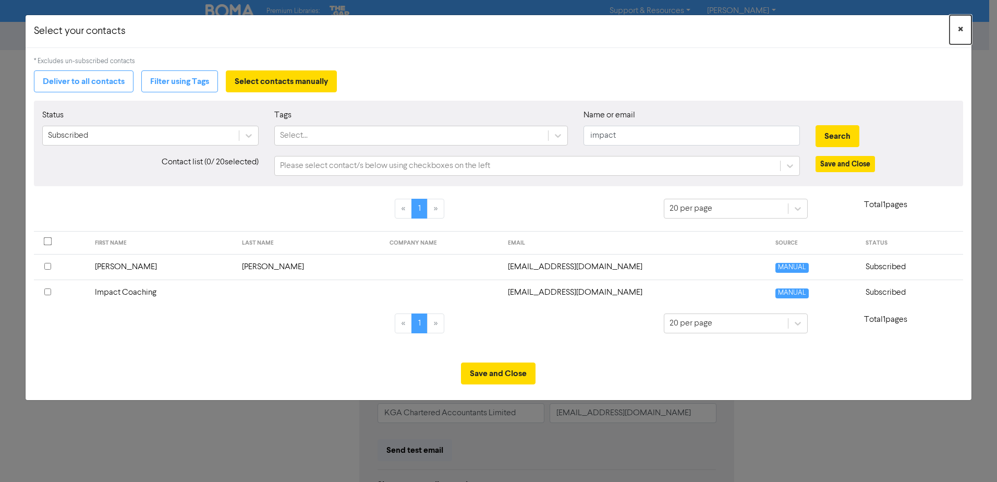
click at [959, 30] on span "×" at bounding box center [960, 30] width 5 height 16
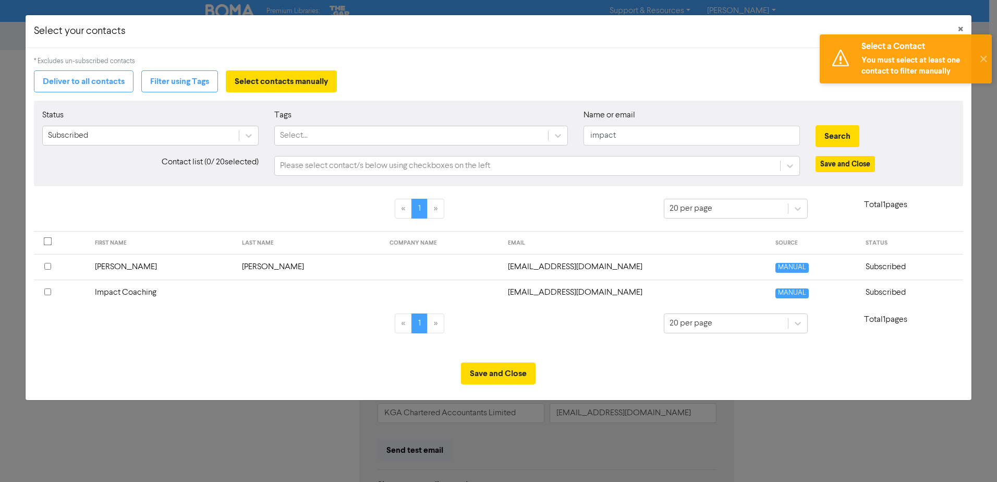
click at [166, 17] on div "Select your contacts ×" at bounding box center [499, 31] width 946 height 33
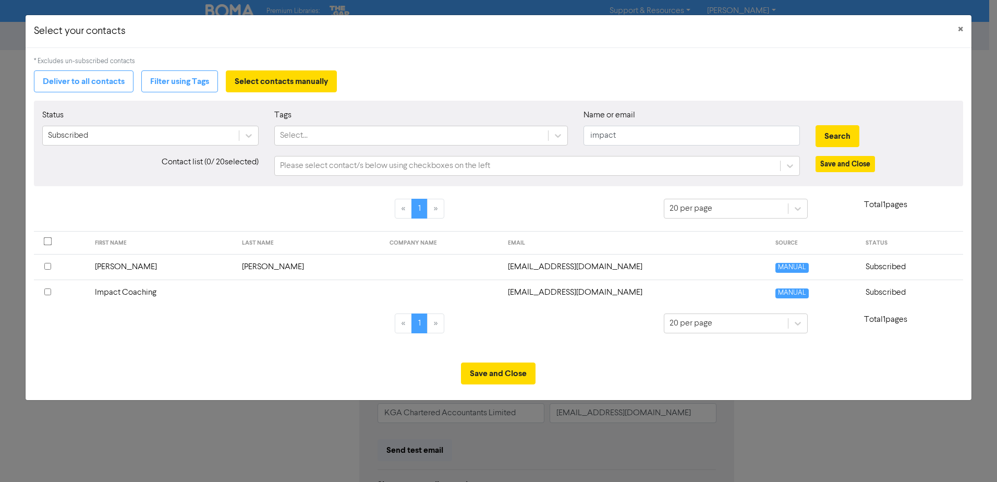
click at [795, 435] on div "Select your contacts × * Excludes un-subscribed contacts Deliver to all contact…" at bounding box center [498, 241] width 997 height 482
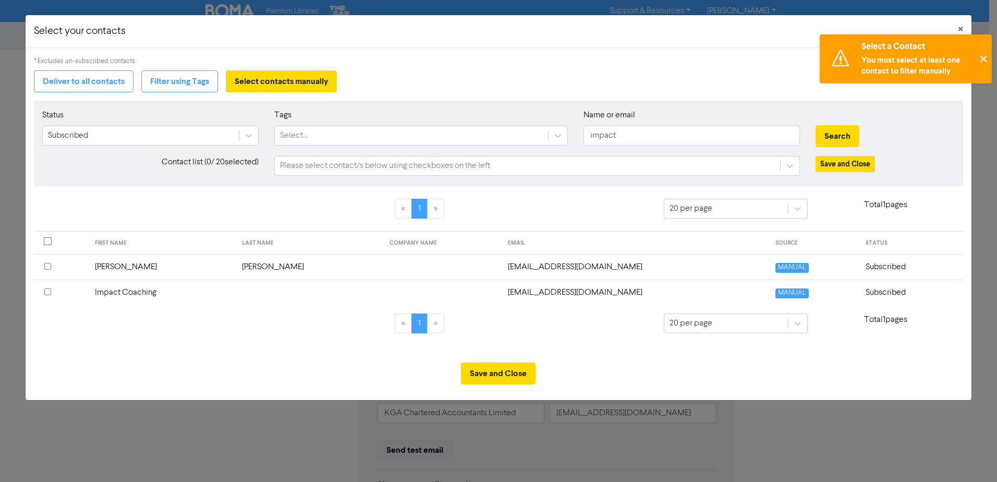
click at [978, 60] on button "✕" at bounding box center [982, 58] width 17 height 49
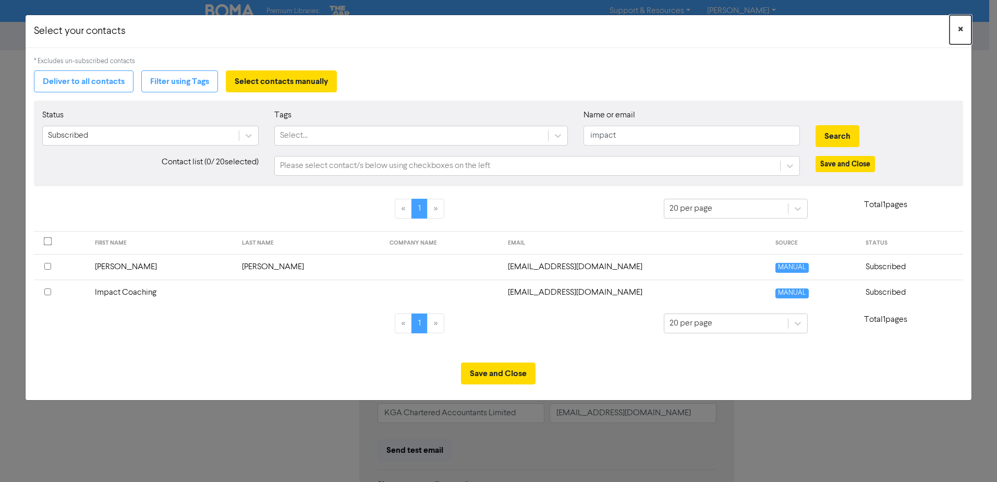
click at [962, 28] on span "×" at bounding box center [960, 30] width 5 height 16
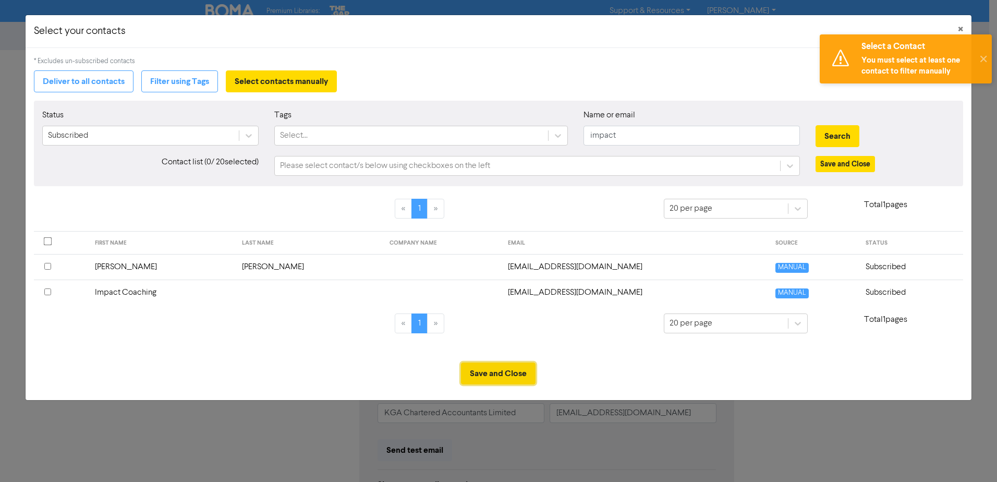
click at [511, 372] on button "Save and Close" at bounding box center [498, 373] width 75 height 22
click at [856, 164] on button "Save and Close" at bounding box center [844, 164] width 59 height 16
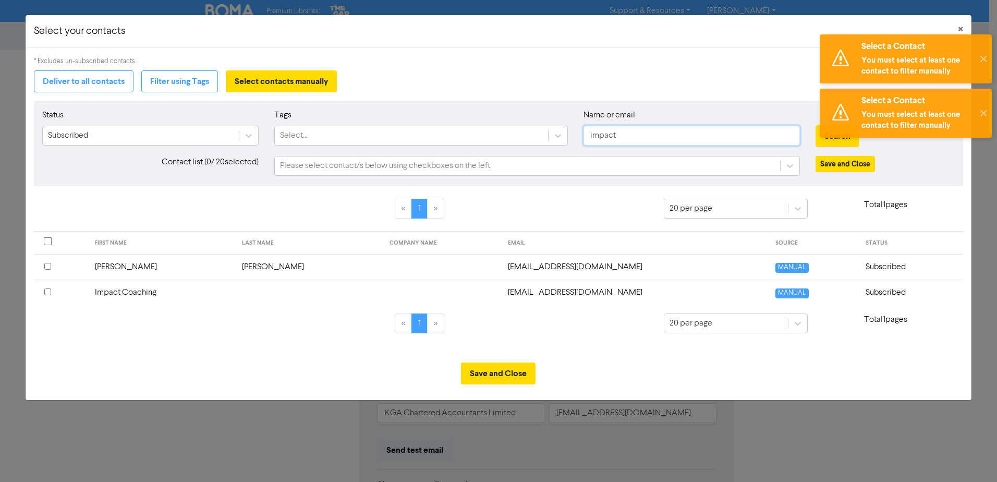
click at [722, 129] on input "impact" at bounding box center [691, 136] width 216 height 20
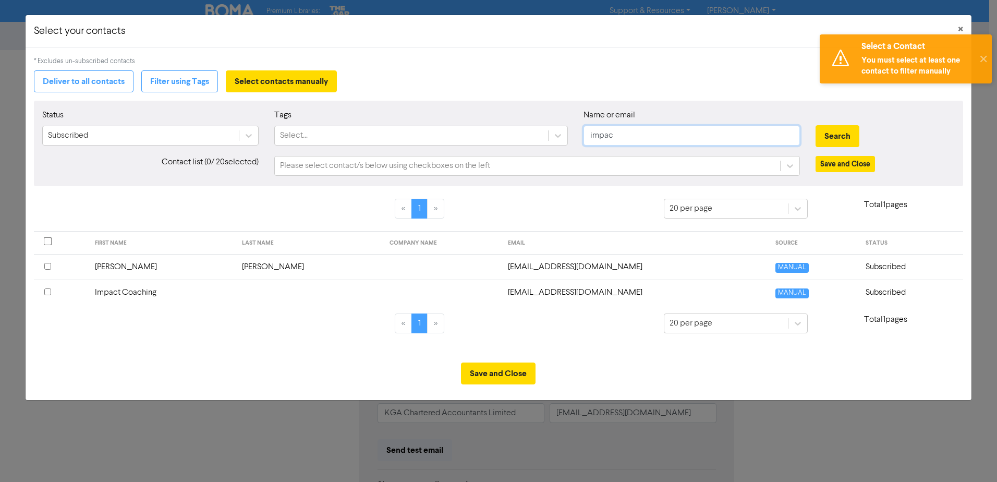
type input "impac"
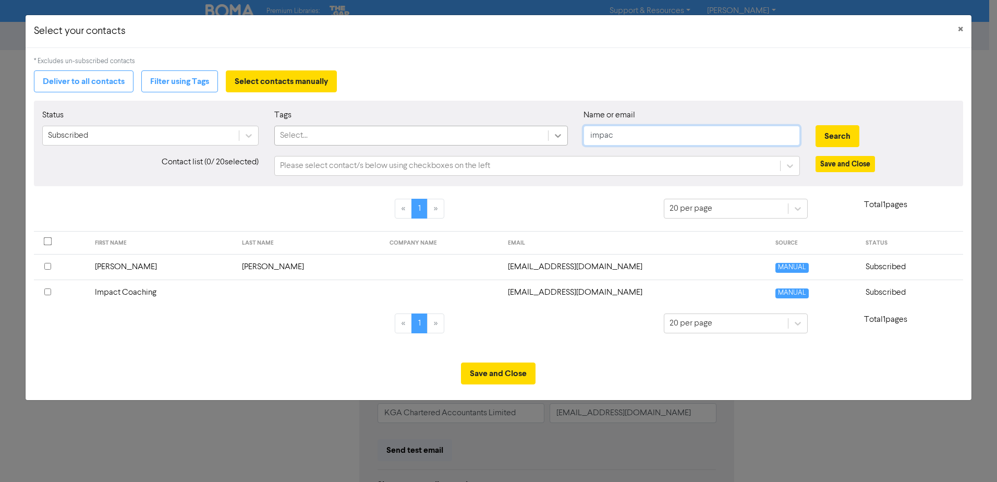
drag, startPoint x: 634, startPoint y: 137, endPoint x: 554, endPoint y: 132, distance: 80.4
click at [557, 131] on div "Status Subscribed Tags Select... Name or email impac Search" at bounding box center [498, 131] width 928 height 45
click at [865, 163] on button "Save and Close" at bounding box center [844, 164] width 59 height 16
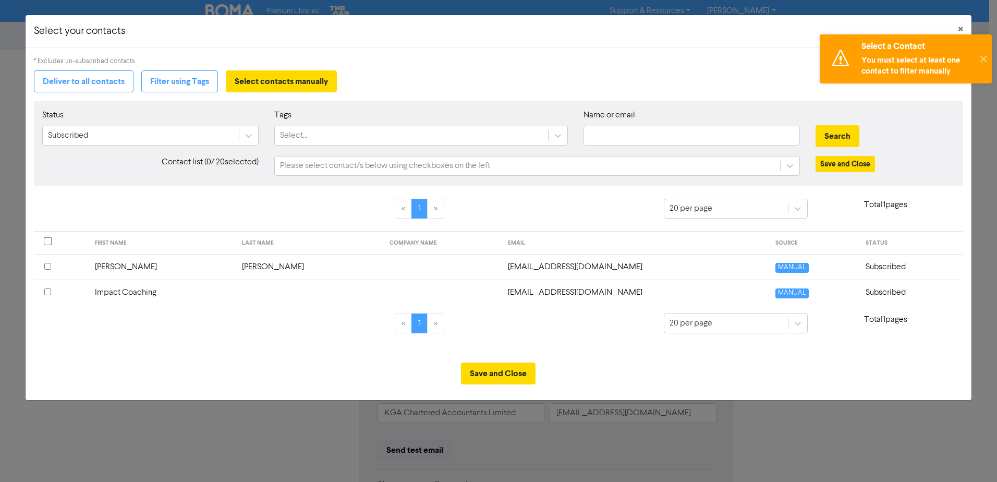
click at [948, 66] on div "You must select at least one contact to filter manually" at bounding box center [917, 66] width 112 height 22
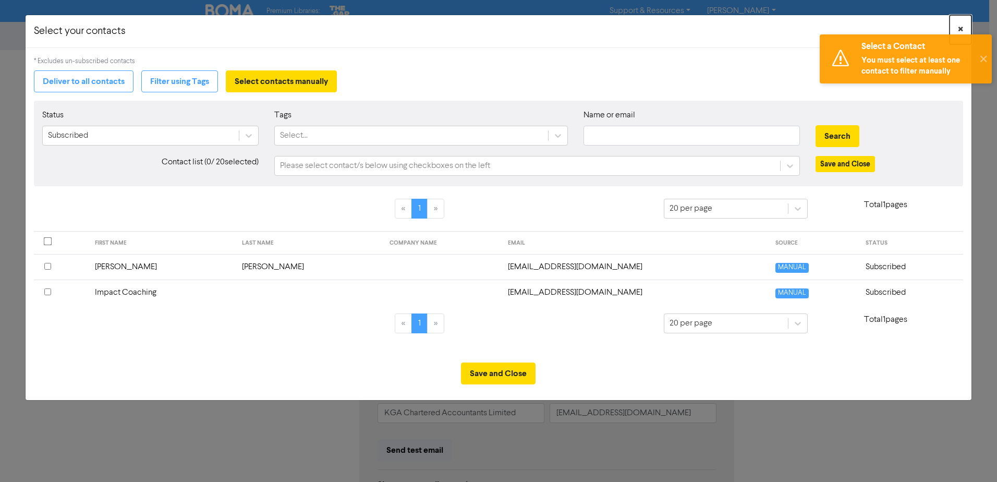
click at [960, 27] on span "×" at bounding box center [960, 30] width 5 height 16
click at [95, 81] on button "Deliver to all contacts" at bounding box center [84, 81] width 100 height 22
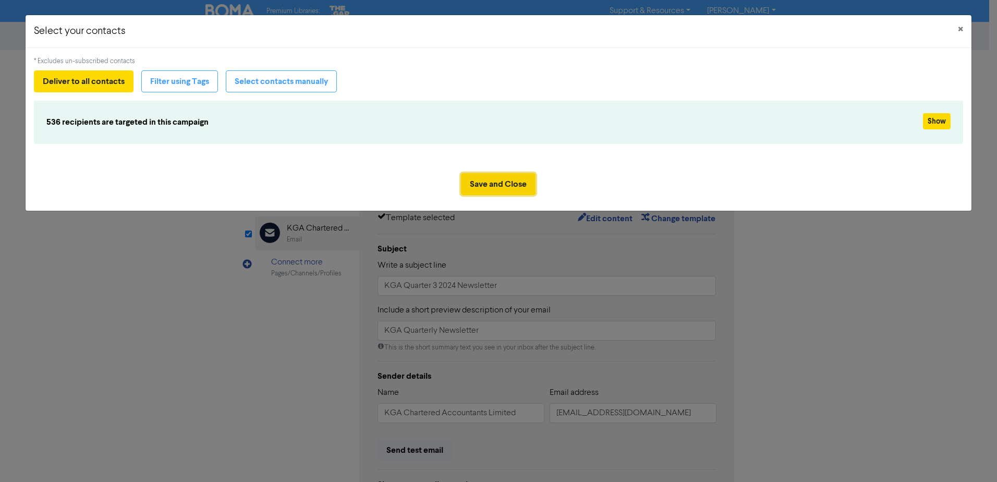
drag, startPoint x: 512, startPoint y: 179, endPoint x: 514, endPoint y: 170, distance: 8.9
click at [512, 178] on button "Save and Close" at bounding box center [498, 184] width 75 height 22
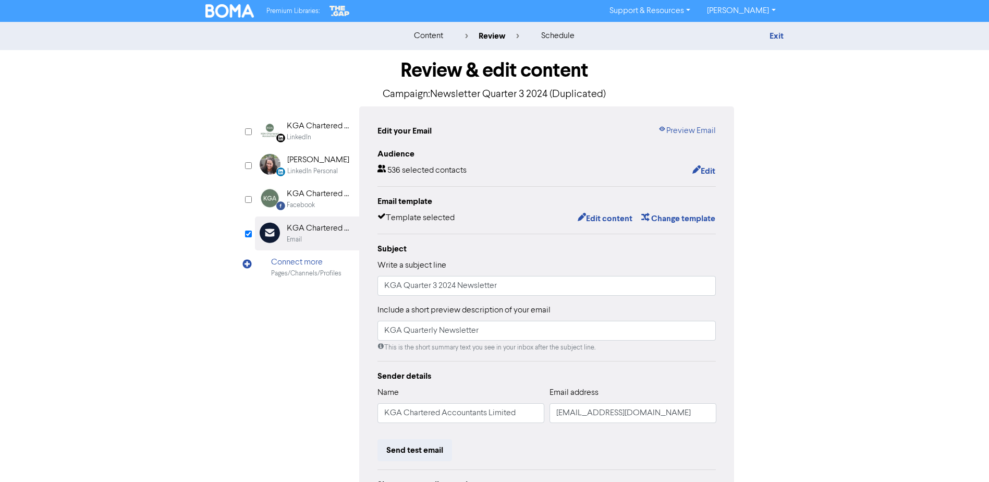
click at [911, 230] on div "content review schedule Exit Review & edit content Campaign: Newsletter Quarter…" at bounding box center [494, 309] width 989 height 575
click at [777, 39] on link "Exit" at bounding box center [777, 36] width 14 height 10
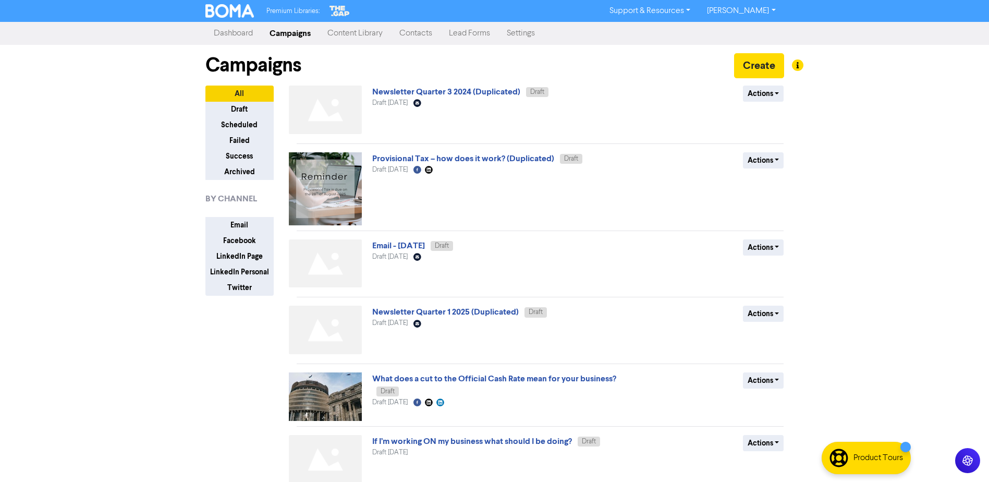
click at [234, 27] on link "Dashboard" at bounding box center [233, 33] width 56 height 21
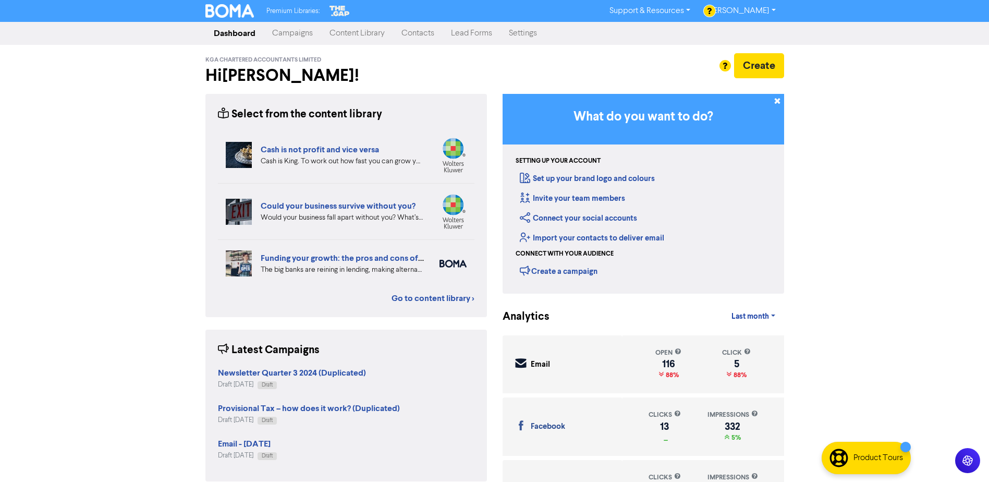
click at [868, 178] on div "Premium Libraries: Support & Resources Video Tutorials FAQ & Guides Marketing E…" at bounding box center [494, 241] width 989 height 482
